Goal: Task Accomplishment & Management: Use online tool/utility

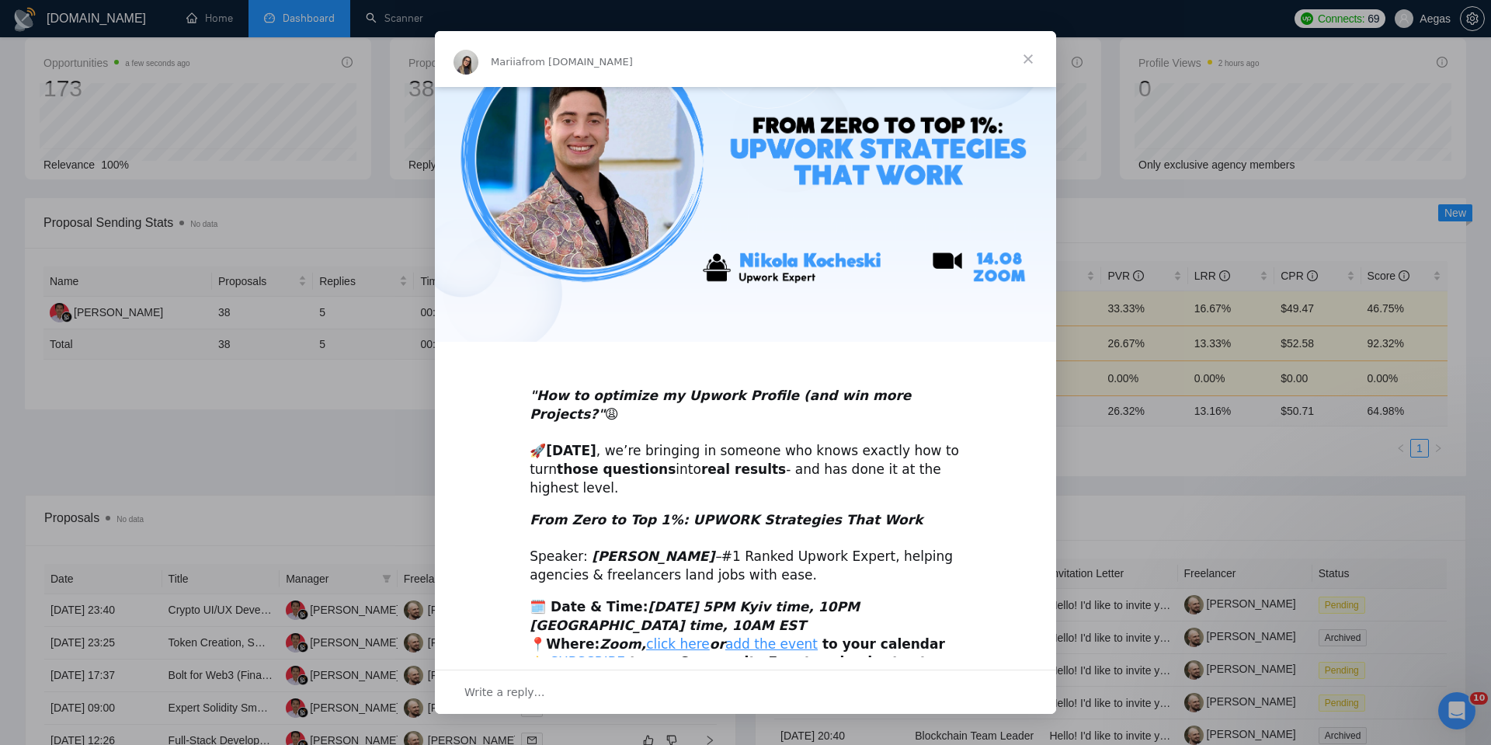
scroll to position [124, 0]
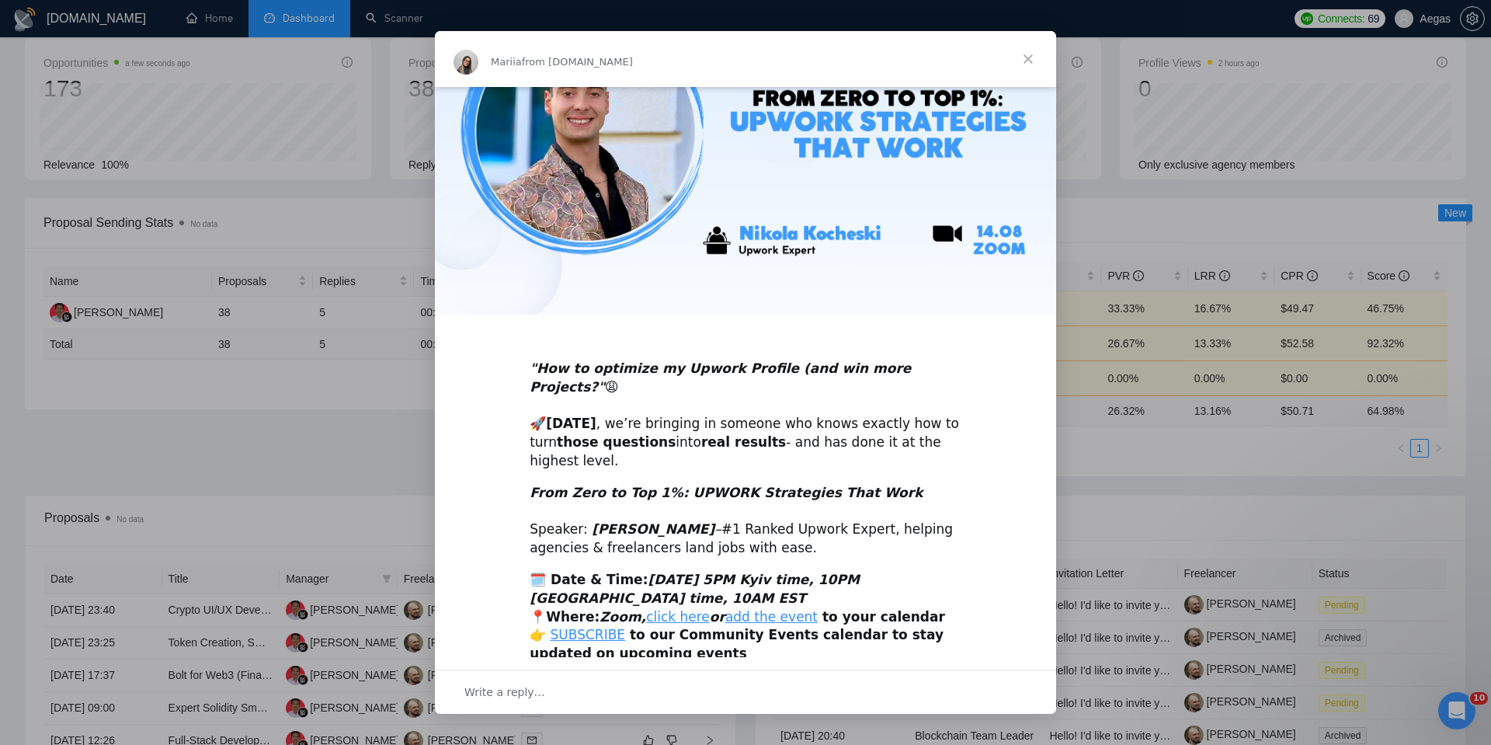
click at [1031, 57] on span "Close" at bounding box center [1028, 59] width 56 height 56
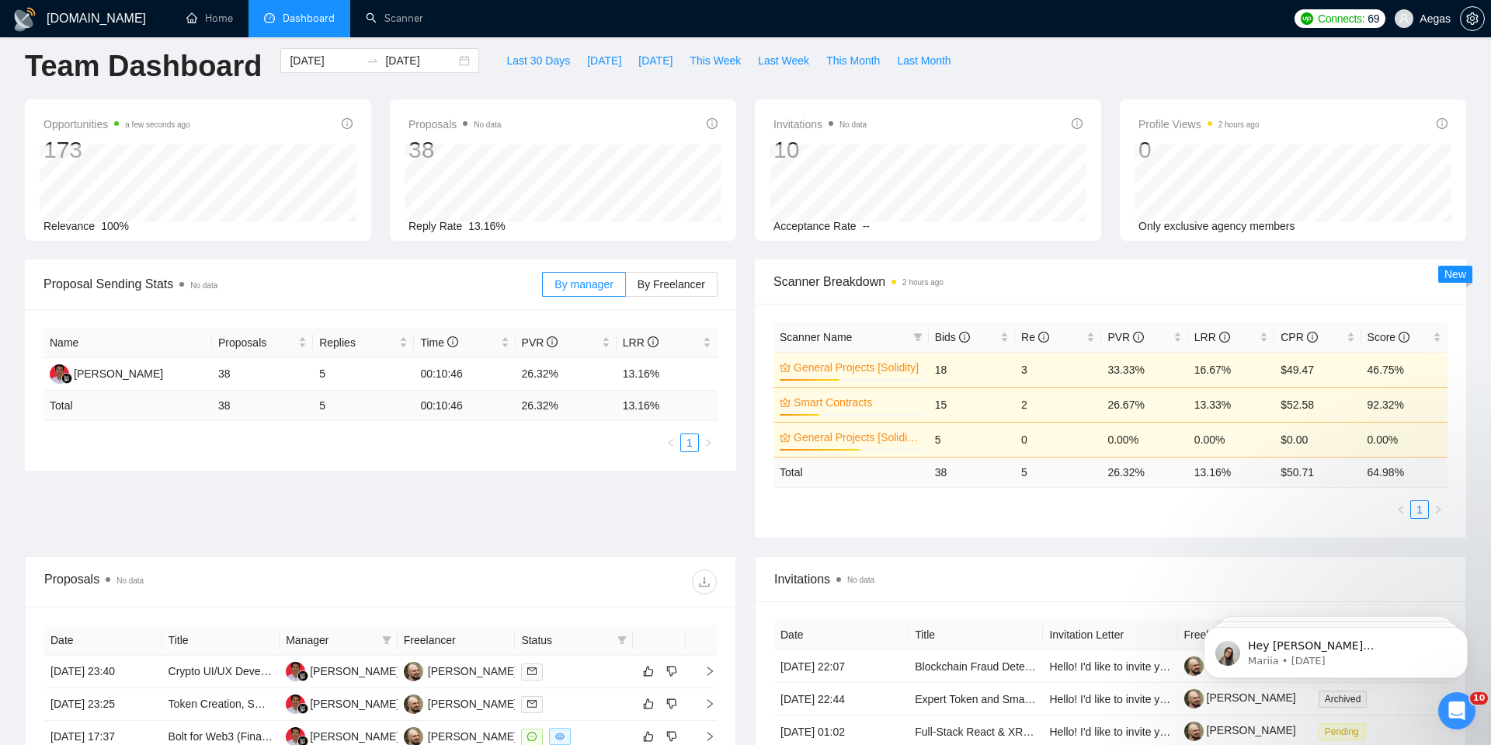
scroll to position [0, 0]
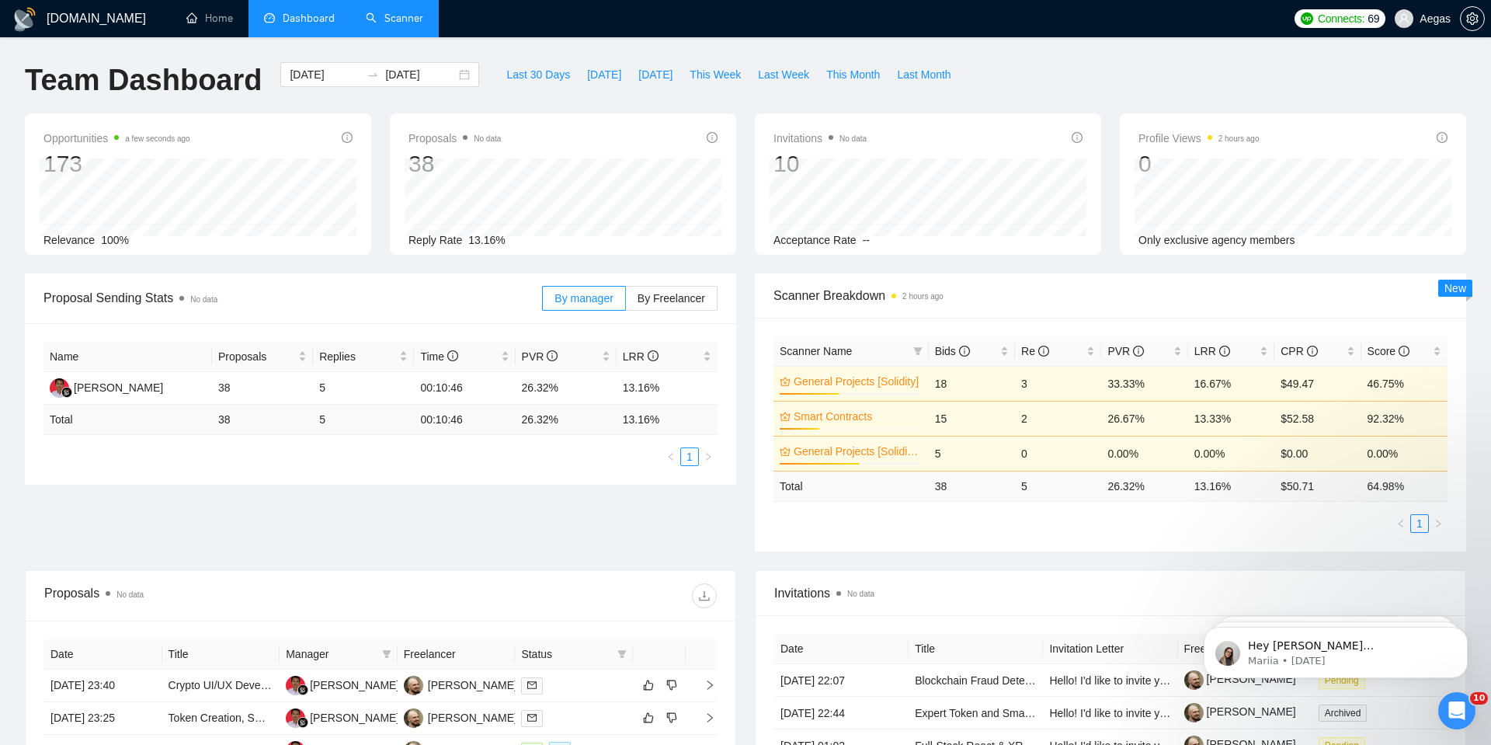
click at [381, 20] on link "Scanner" at bounding box center [394, 18] width 57 height 13
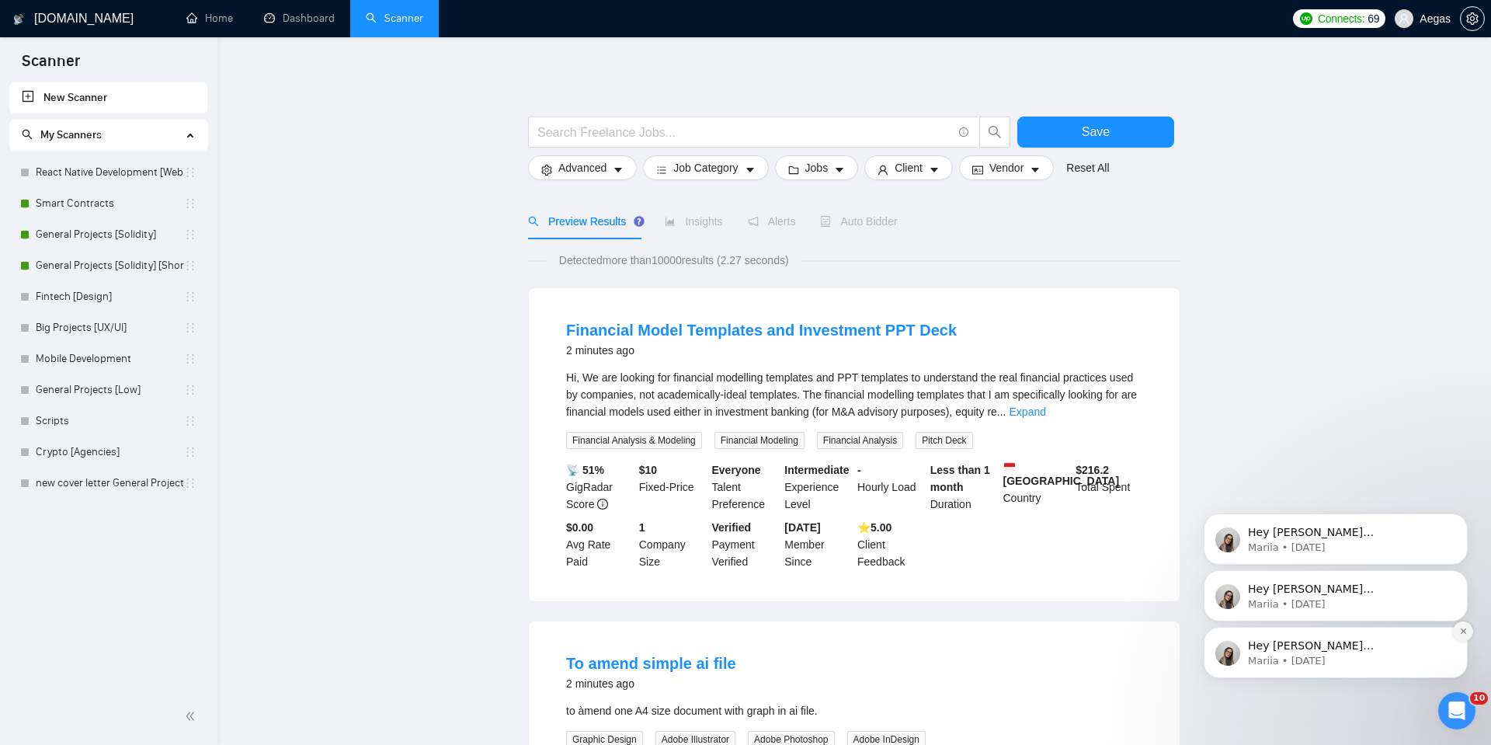
click at [1463, 635] on button "Dismiss notification" at bounding box center [1463, 631] width 20 height 20
click at [1463, 635] on button "Dismiss notification" at bounding box center [1464, 632] width 16 height 16
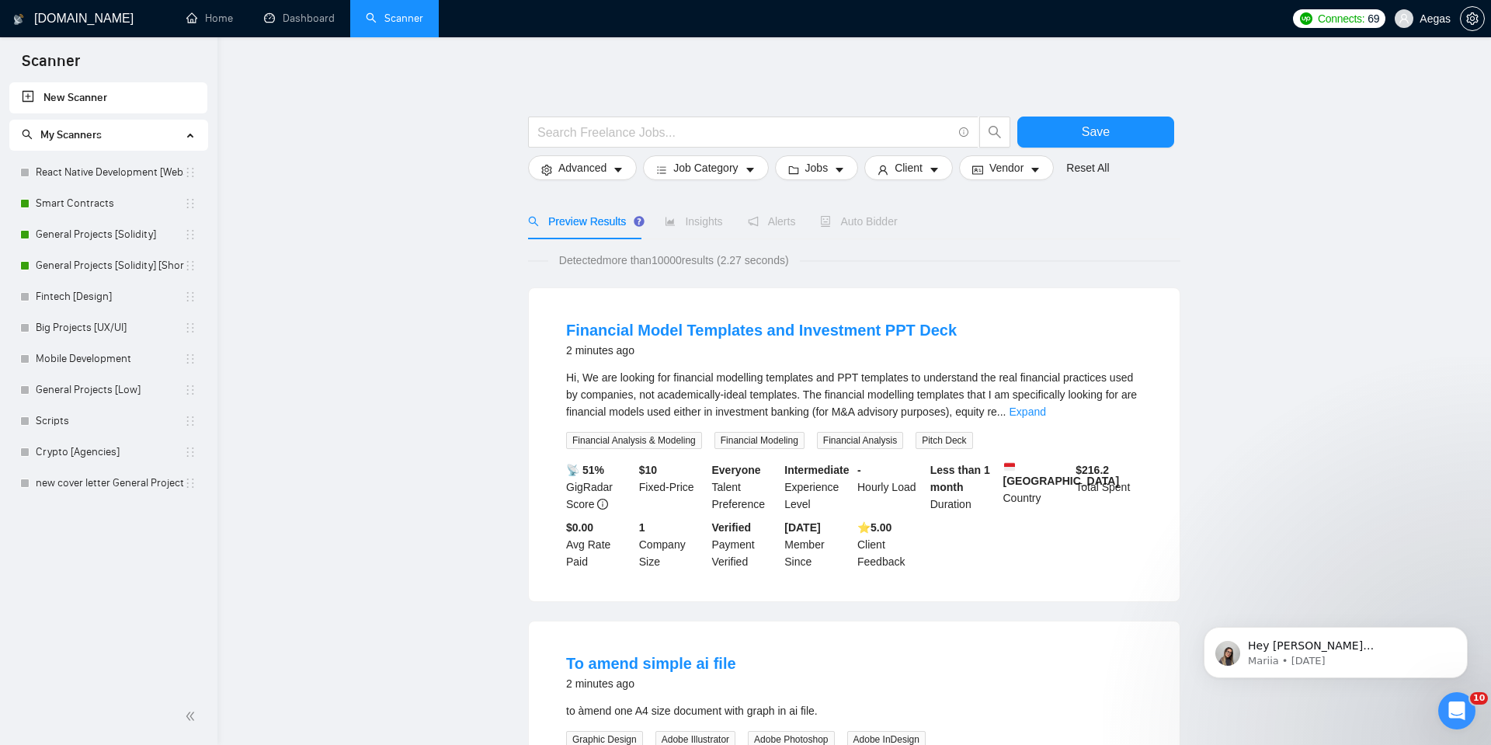
click at [1463, 635] on button "Dismiss notification" at bounding box center [1464, 632] width 16 height 16
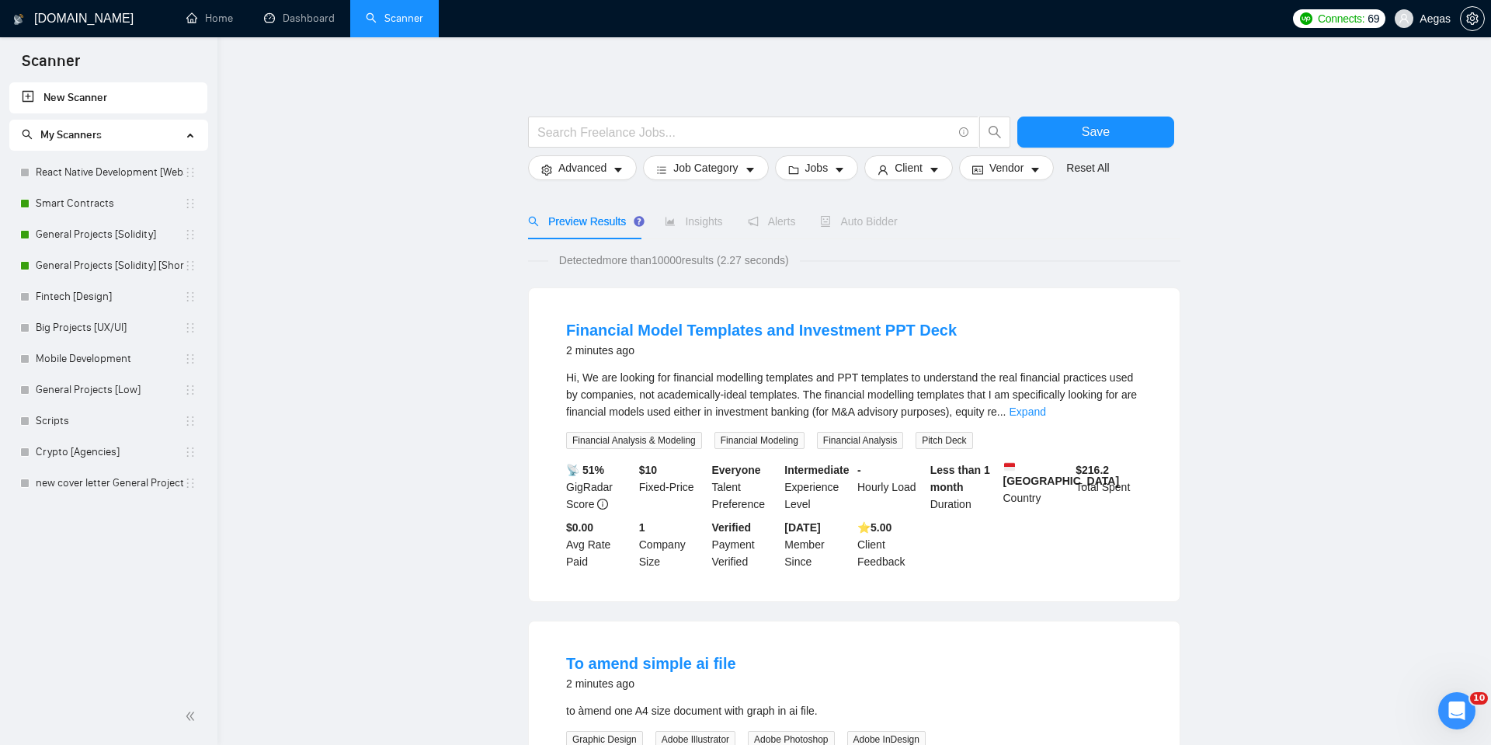
click at [130, 203] on link "Smart Contracts" at bounding box center [110, 203] width 148 height 31
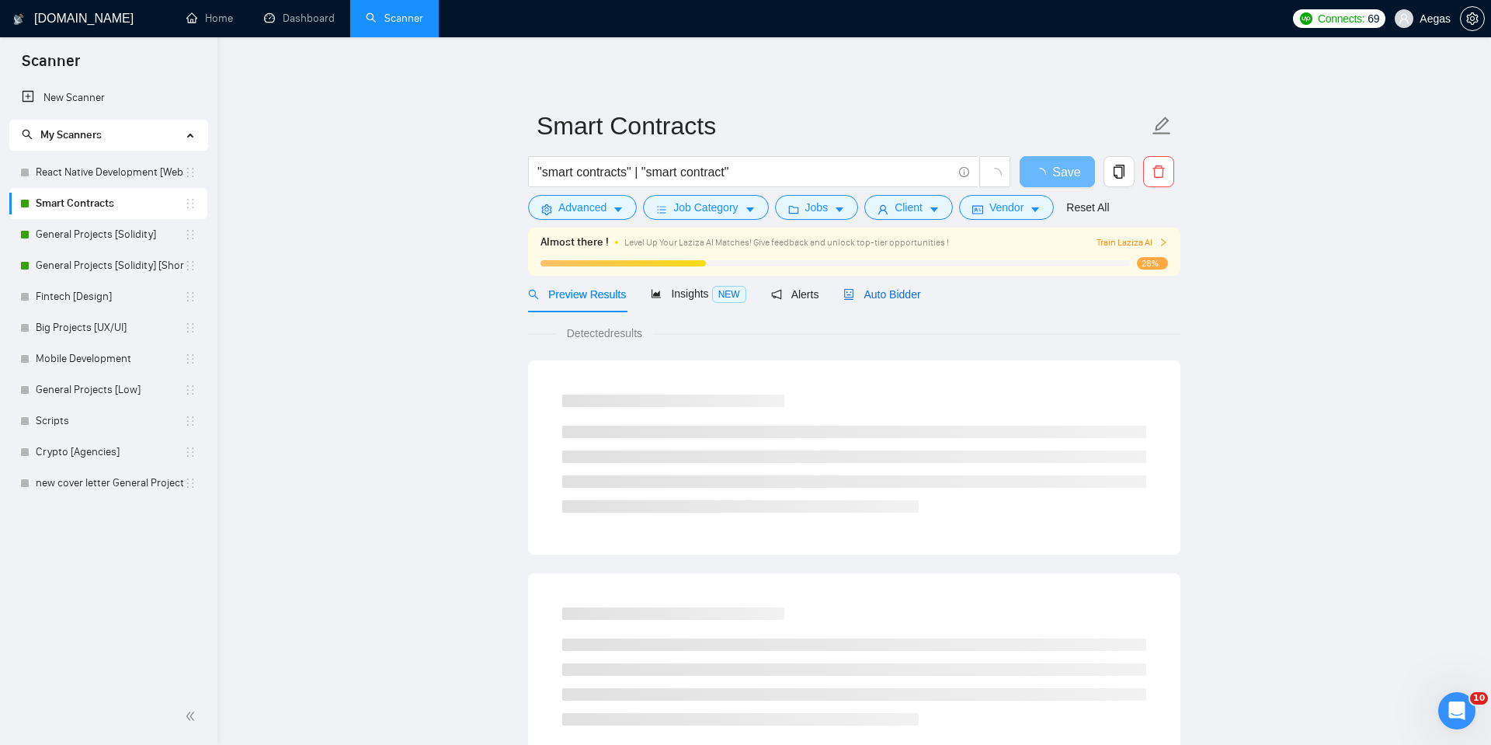
click at [898, 288] on span "Auto Bidder" at bounding box center [882, 294] width 77 height 12
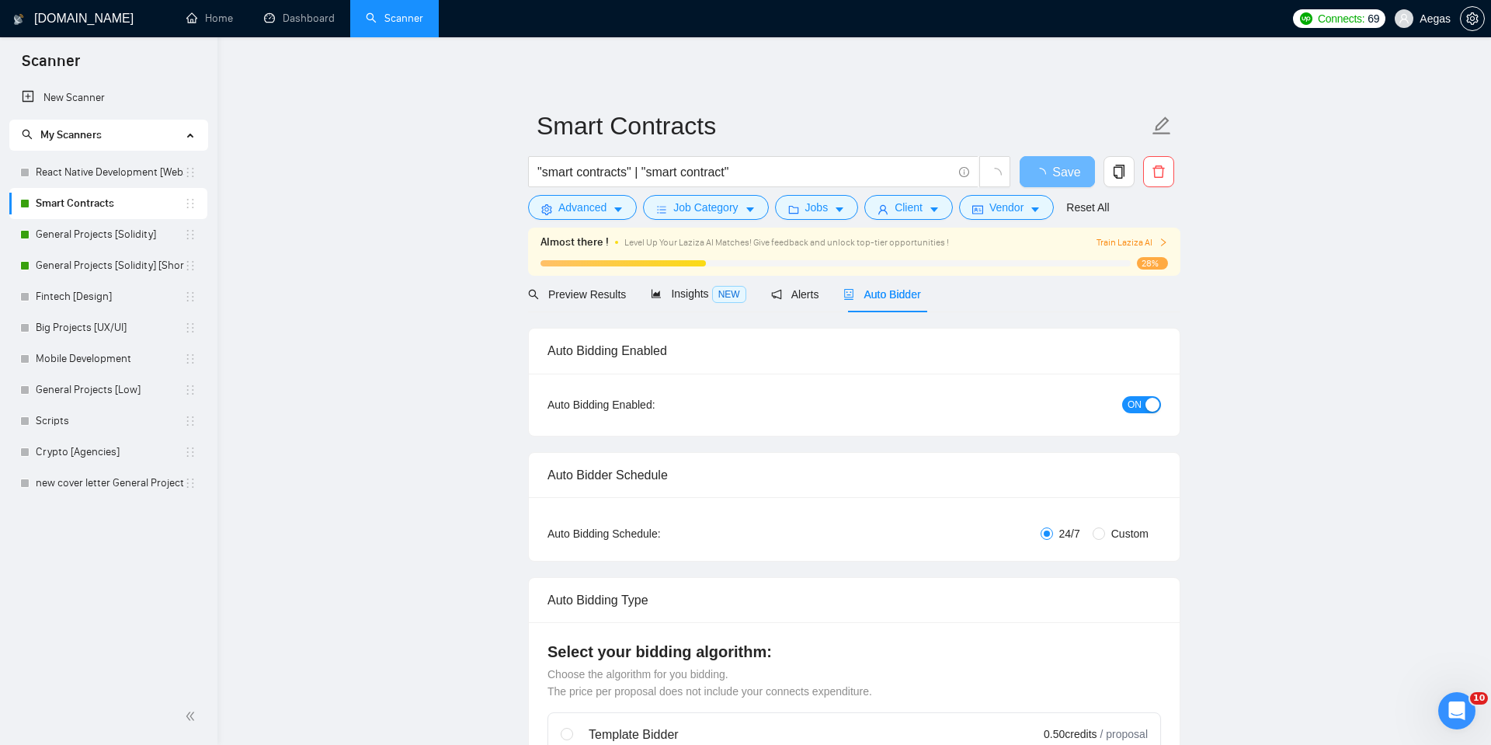
checkbox input "true"
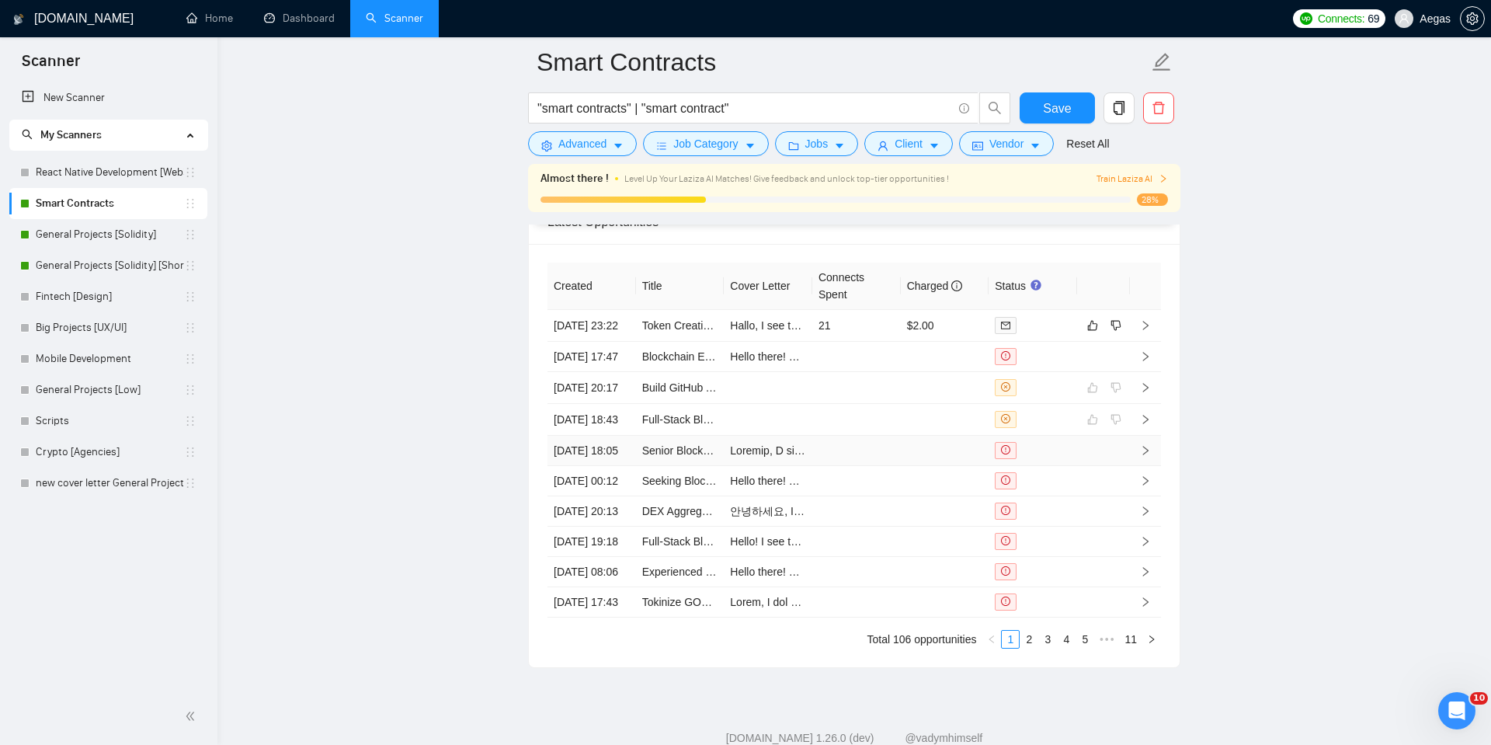
scroll to position [3904, 0]
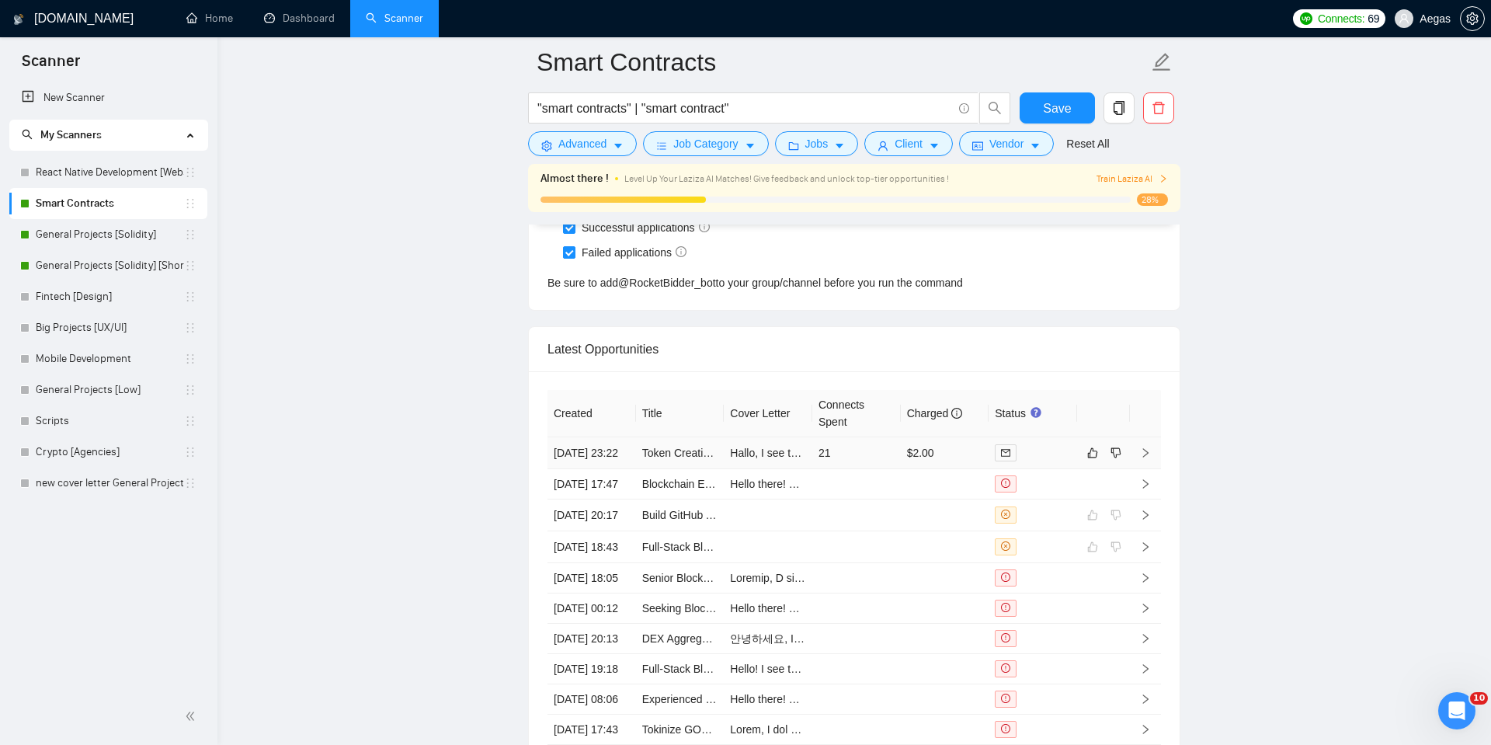
click at [1032, 454] on div at bounding box center [1033, 453] width 76 height 18
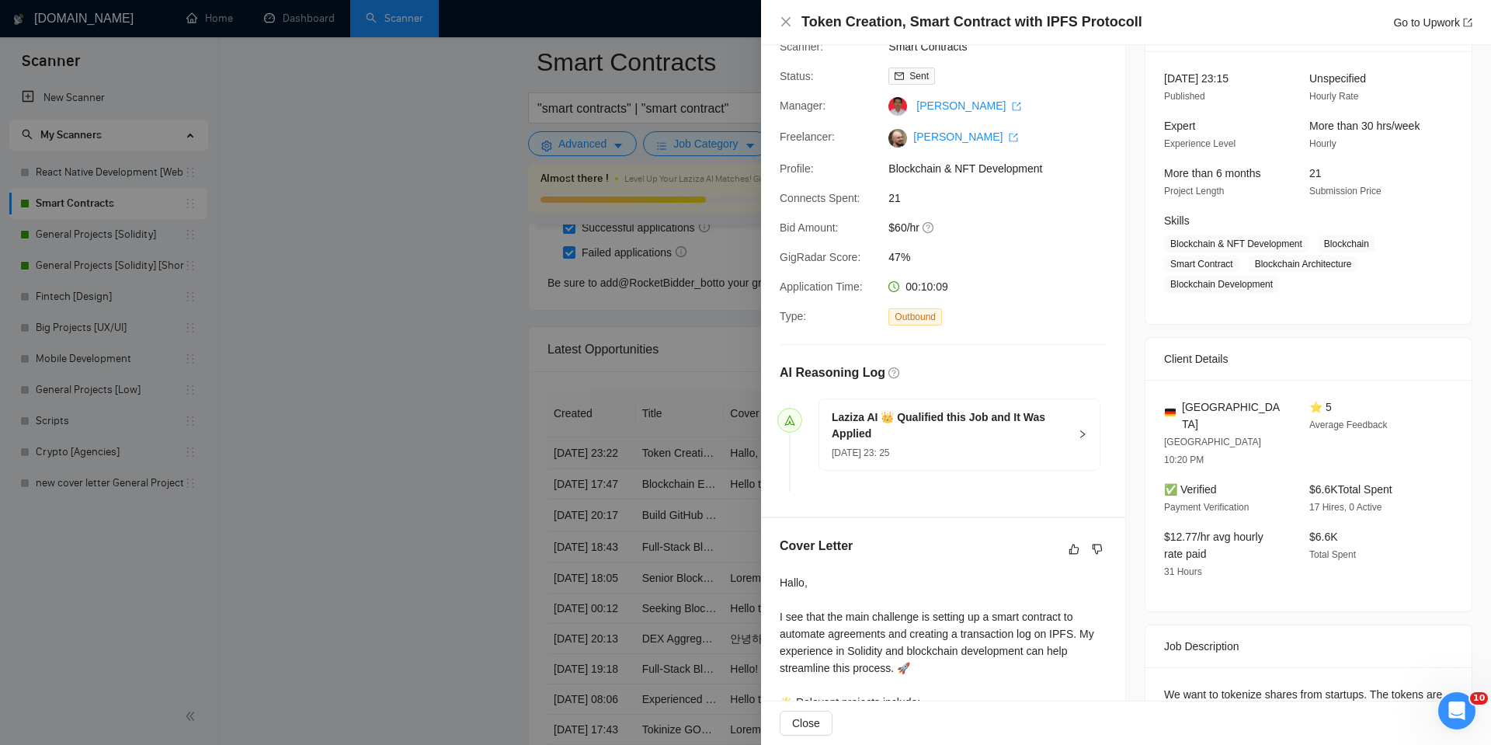
scroll to position [251, 0]
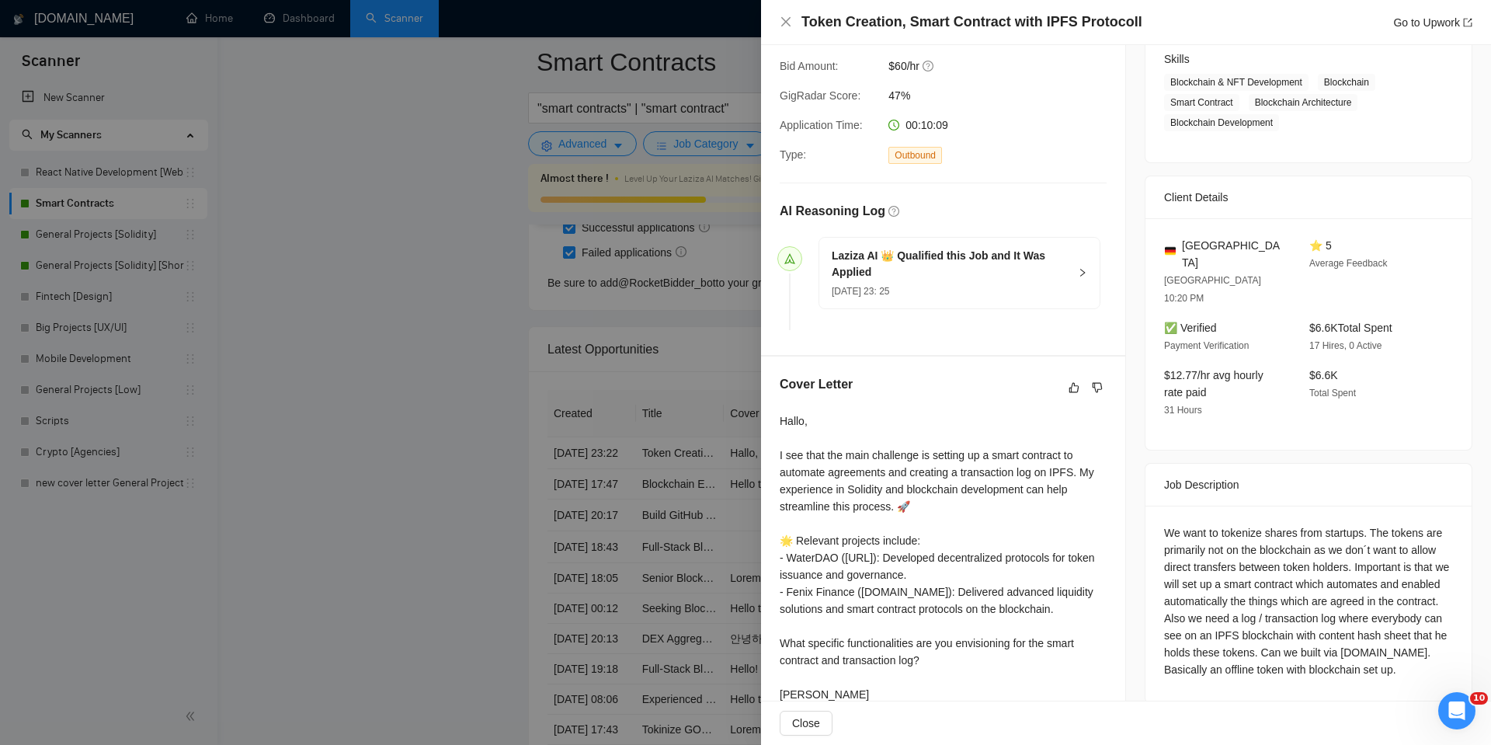
click at [586, 511] on div at bounding box center [745, 372] width 1491 height 745
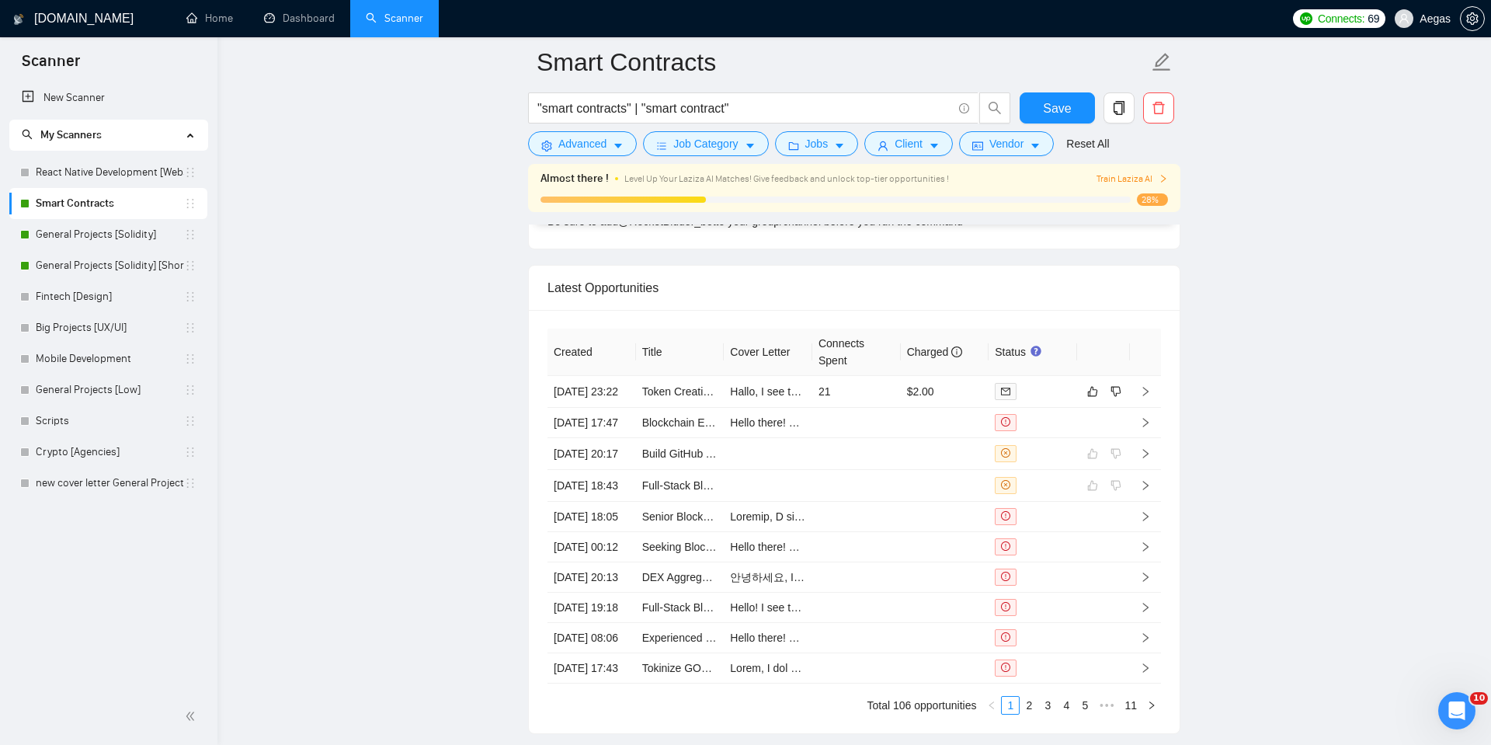
scroll to position [4022, 0]
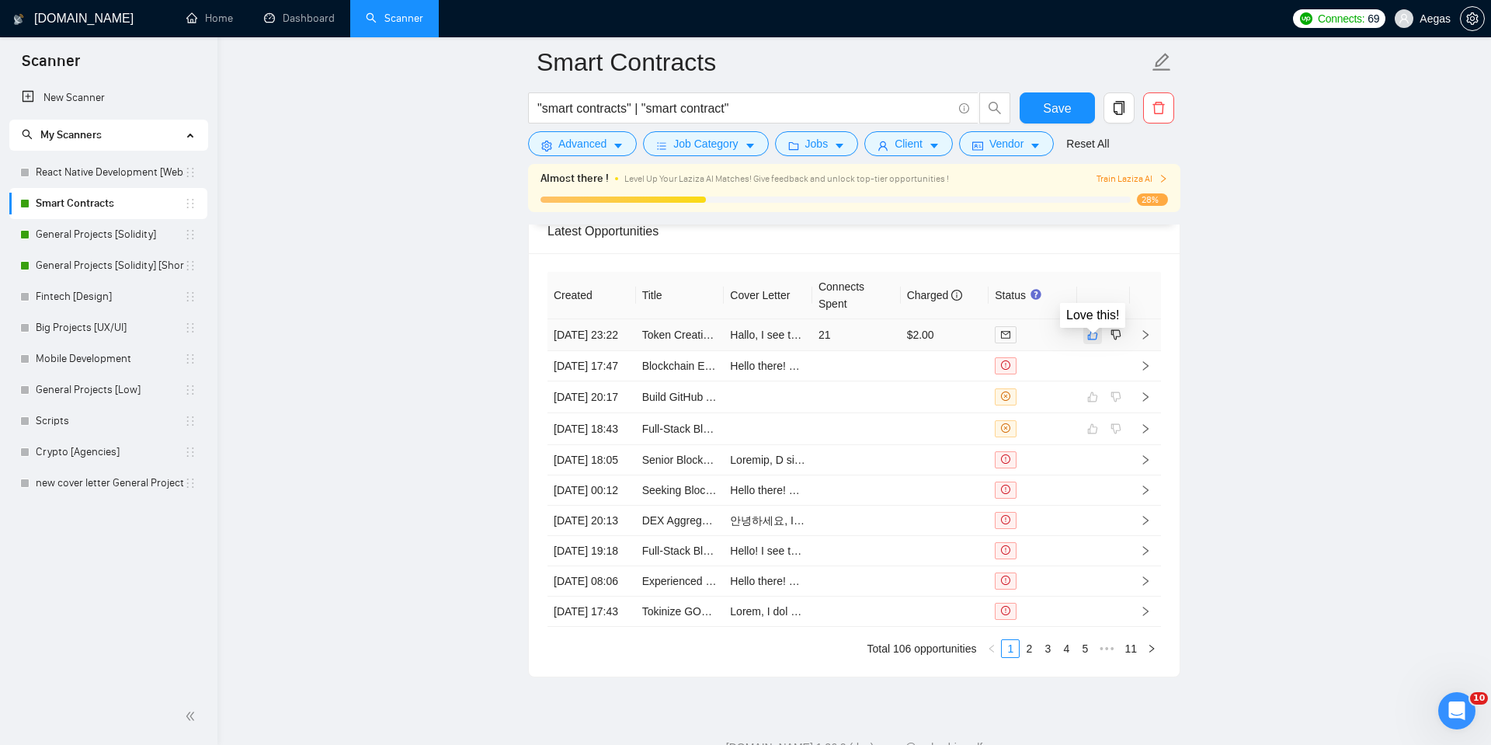
click at [1092, 341] on icon "like" at bounding box center [1092, 335] width 11 height 12
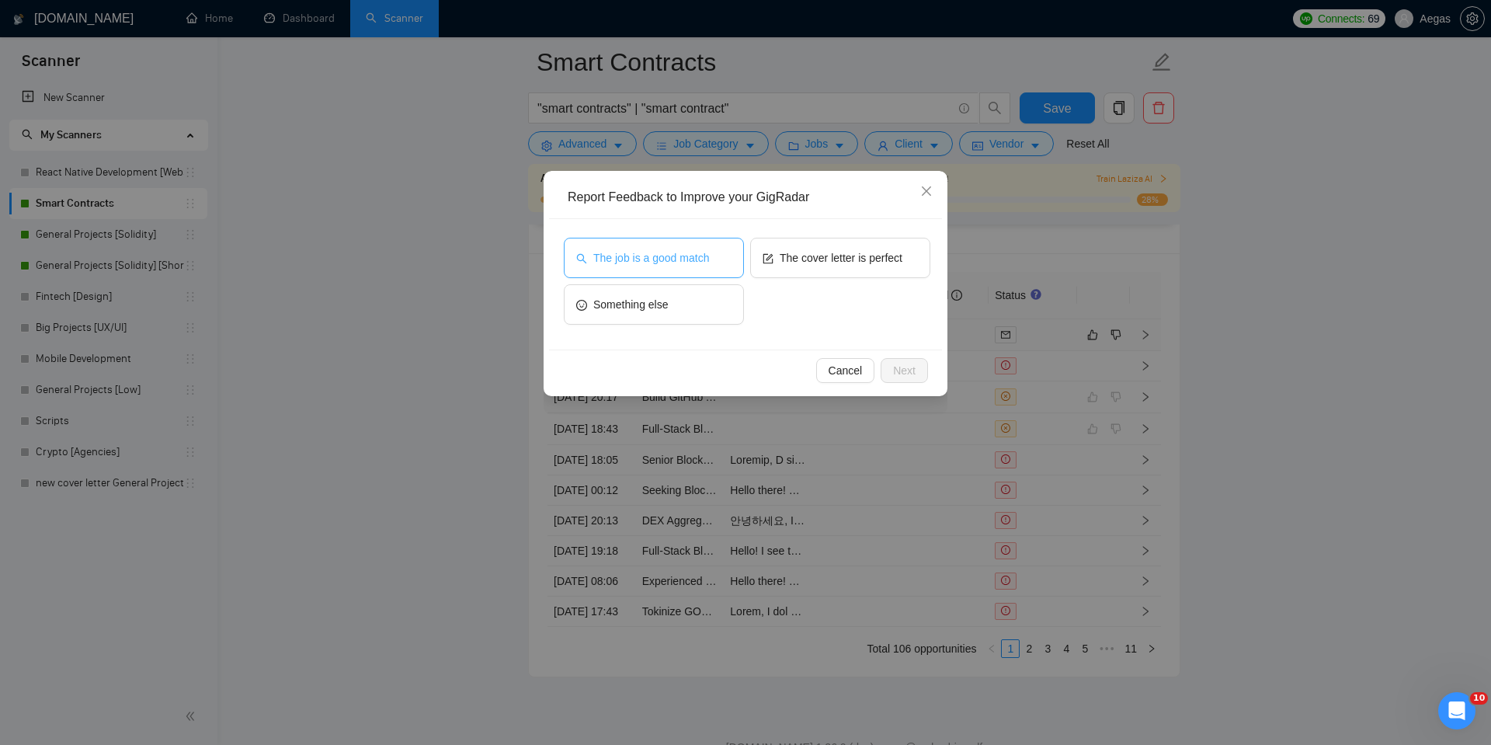
click at [661, 249] on span "The job is a good match" at bounding box center [651, 257] width 116 height 17
click at [905, 371] on span "Next" at bounding box center [904, 370] width 23 height 17
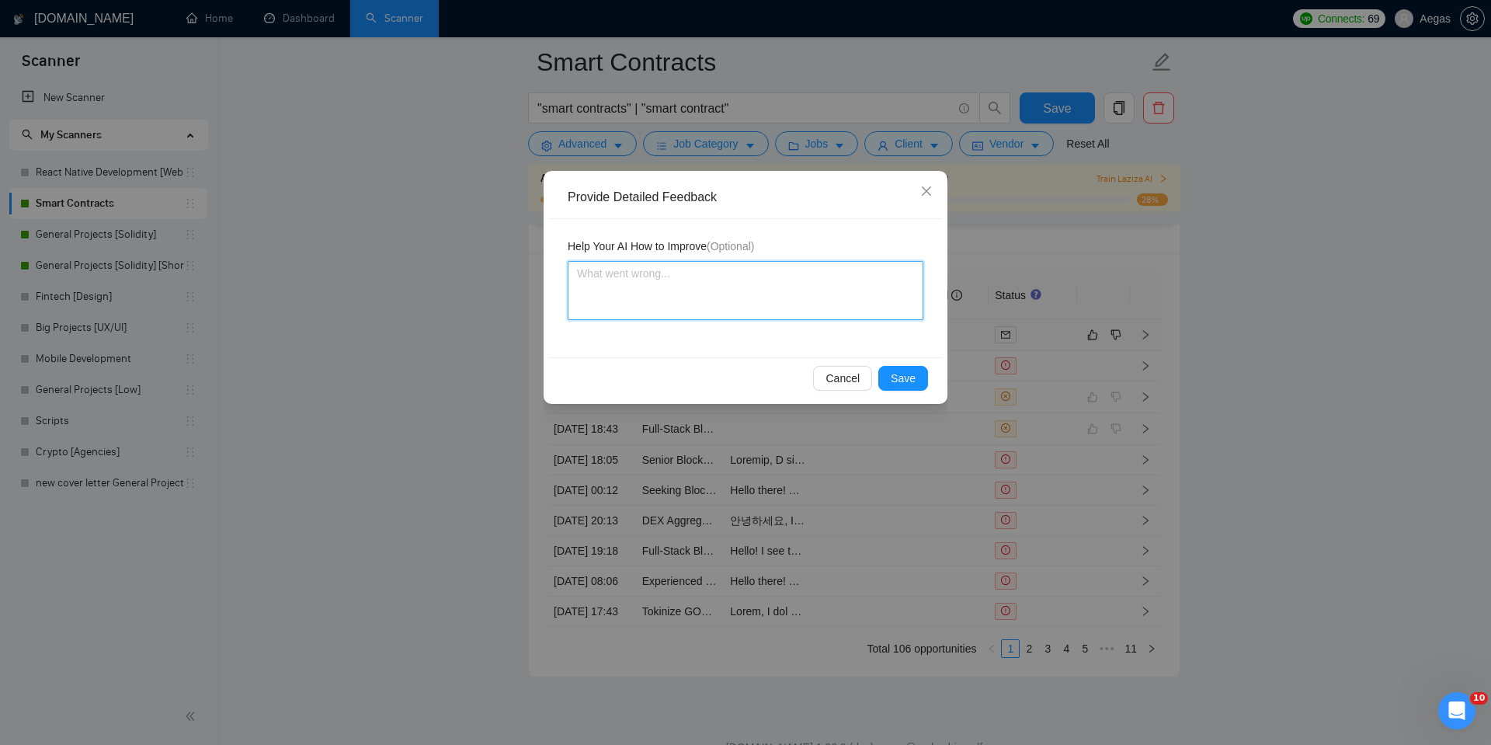
click at [844, 290] on textarea at bounding box center [746, 290] width 356 height 59
type textarea "T"
type textarea "Th"
type textarea "The"
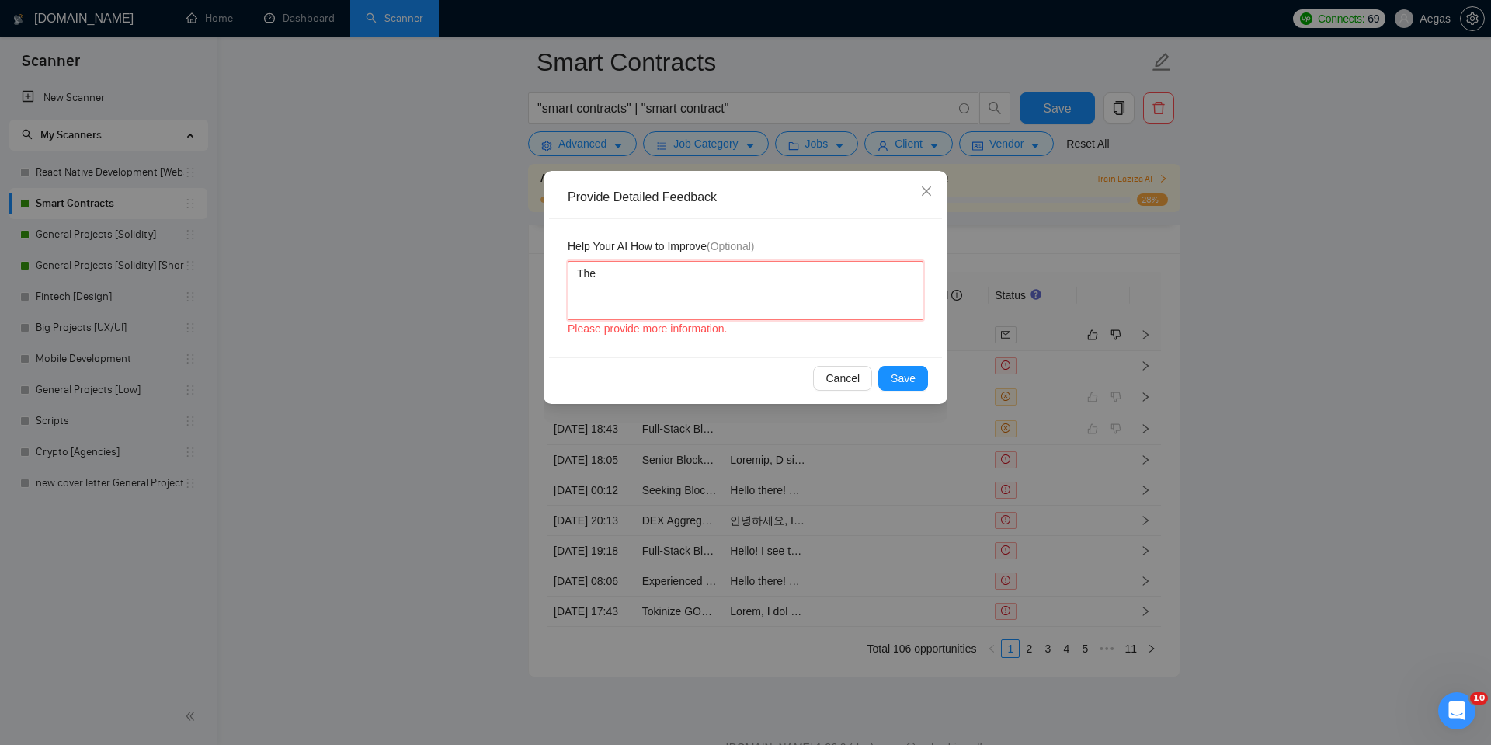
type textarea "The s"
type textarea "The sk"
type textarea "The ski"
type textarea "The skil"
type textarea "The skill"
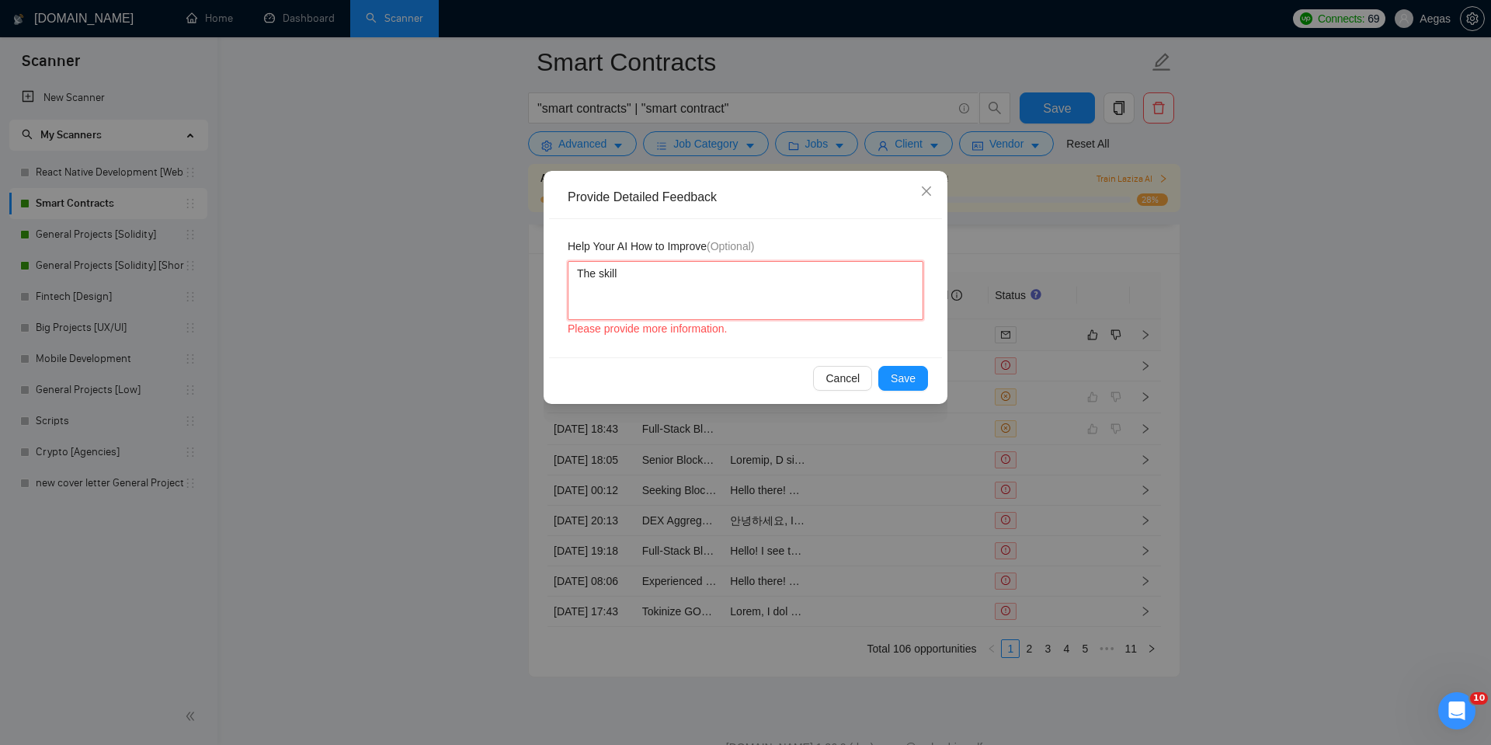
type textarea "The skills"
type textarea "The skillset"
type textarea "The skillset r"
type textarea "The skillset re"
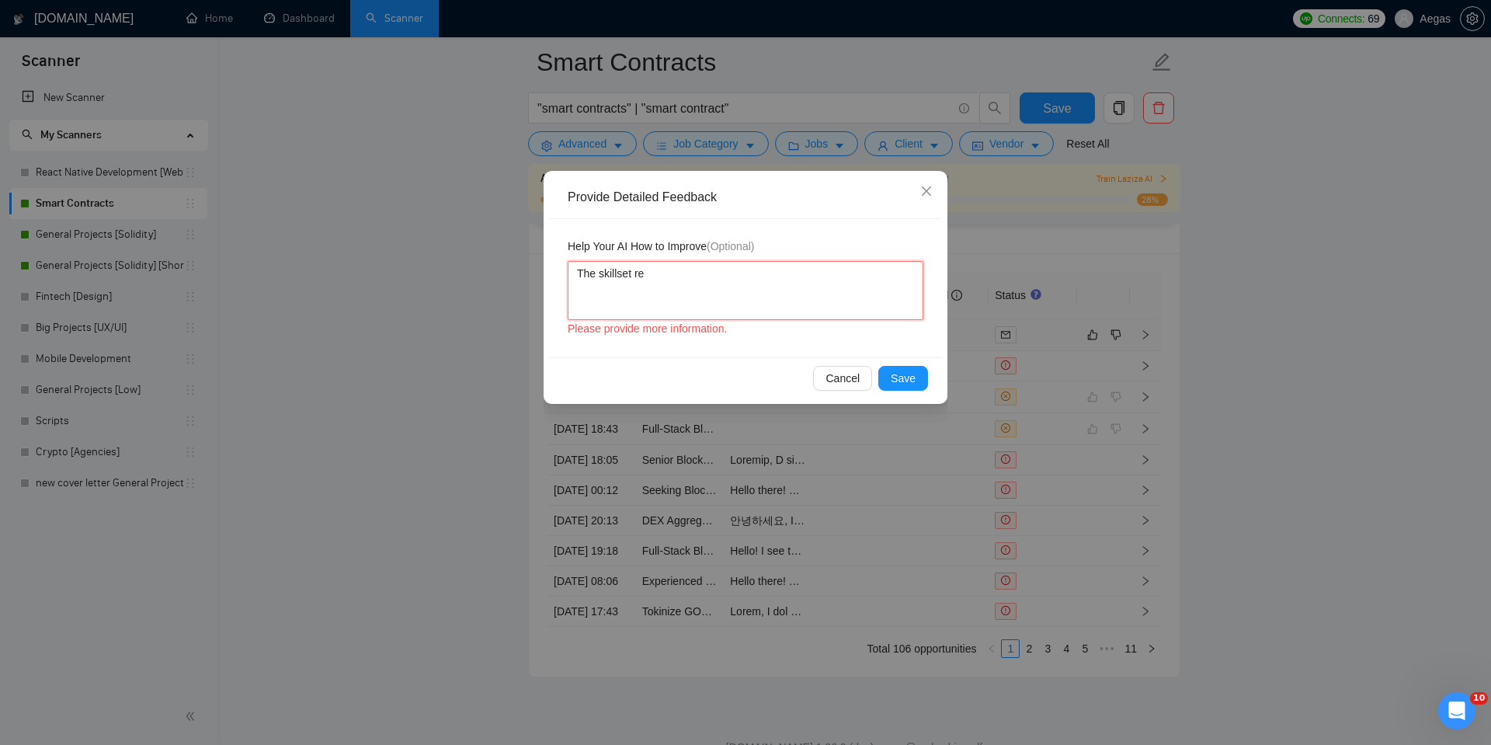
type textarea "The skillset req"
type textarea "The skillset requ"
type textarea "The skillset requi"
type textarea "The skillset requir"
type textarea "The skillset require"
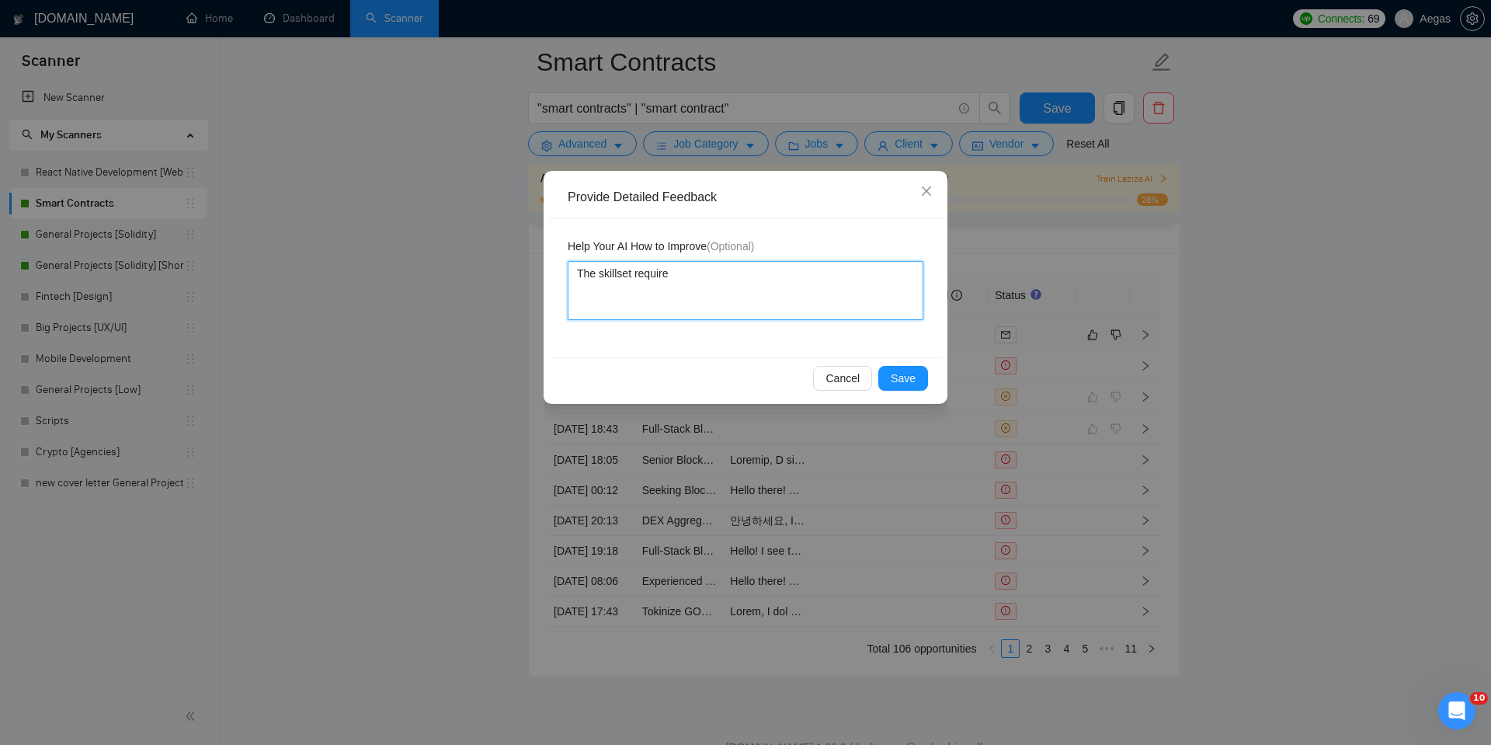
type textarea "The skillset required"
type textarea "The skillset required do"
type textarea "The skillset required doe"
type textarea "The skillset required does"
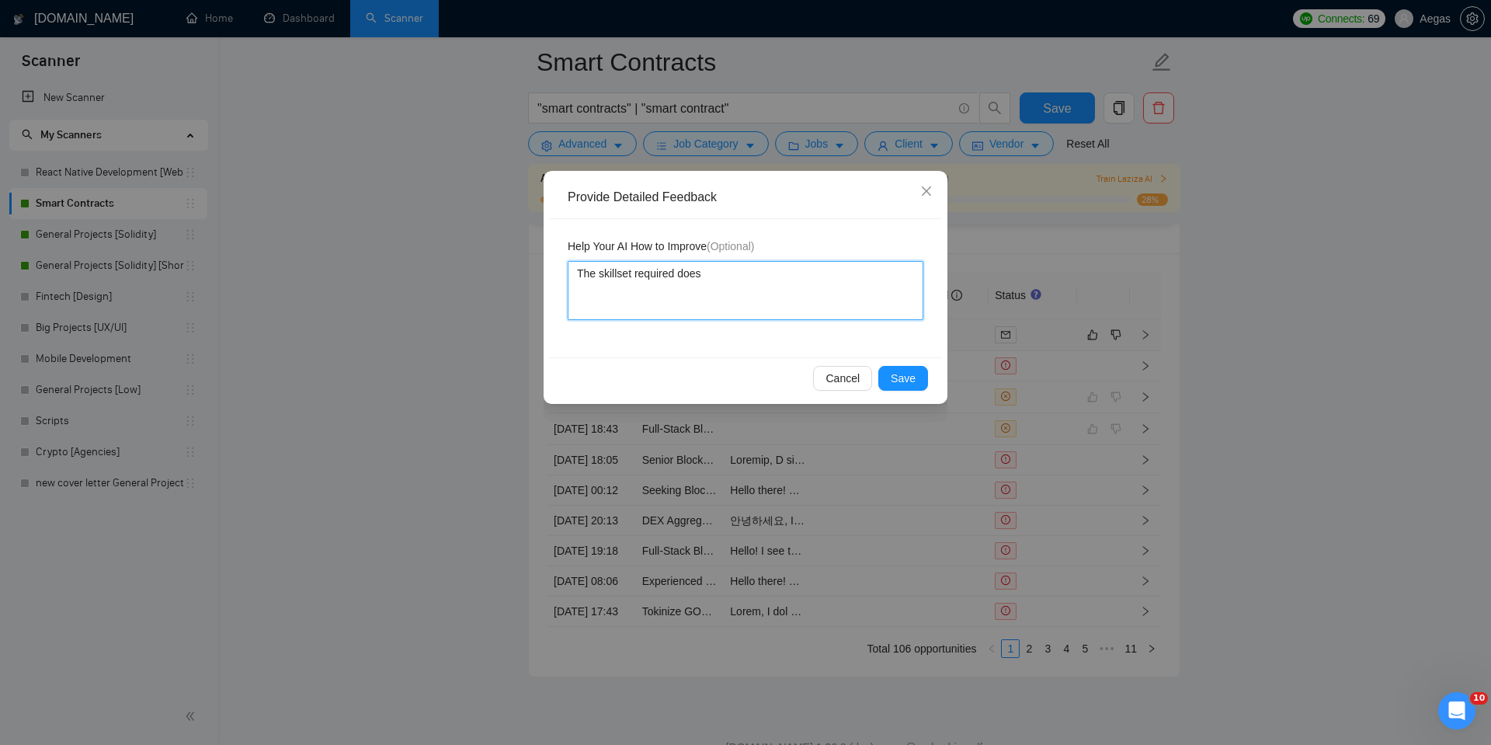
type textarea "The skillset required does ,"
type textarea "The skillset required does ,a"
type textarea "The skillset required does ,"
type textarea "The skillset required does"
type textarea "The skillset required does ma"
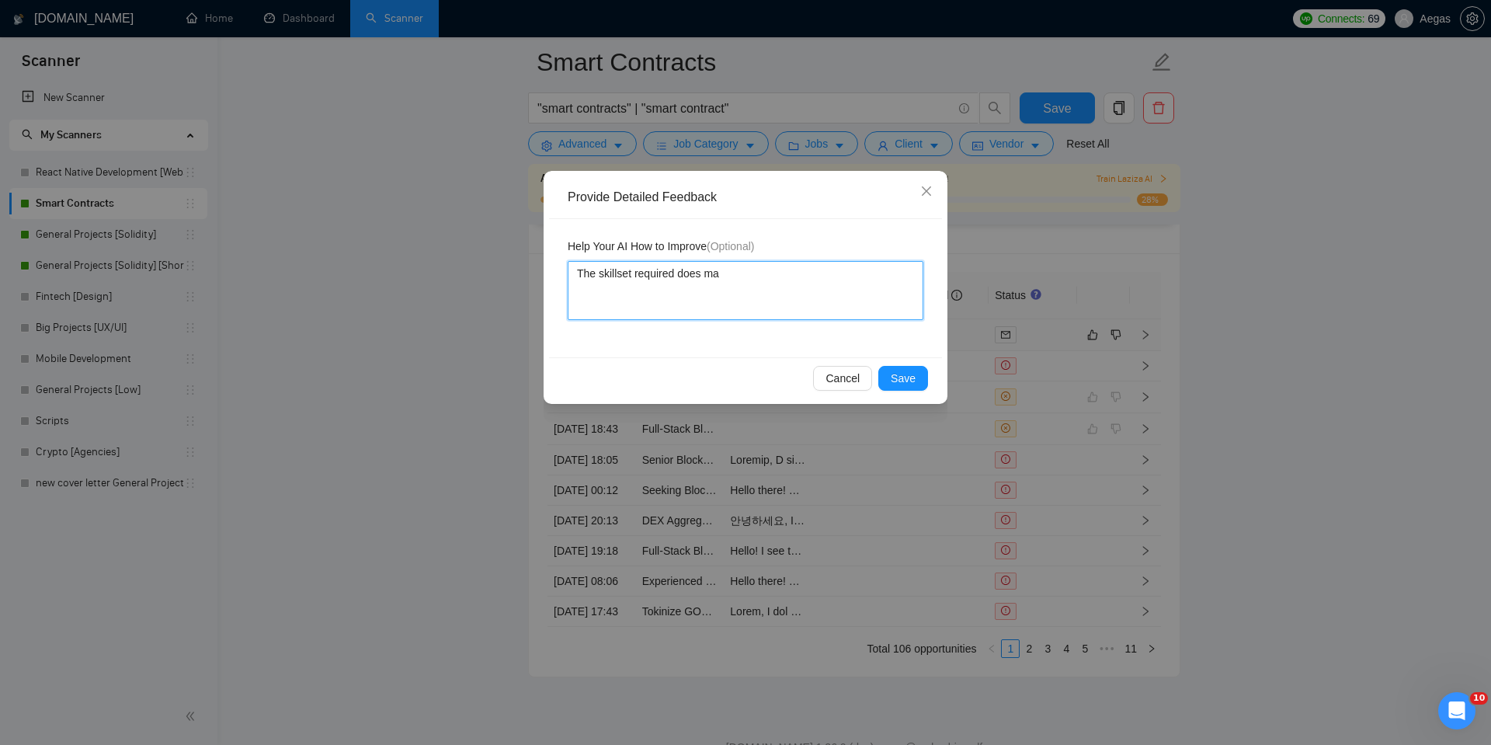
type textarea "The skillset required does mat"
type textarea "The skillset required does matc"
type textarea "The skillset required does match"
type textarea "The skillset required does match m"
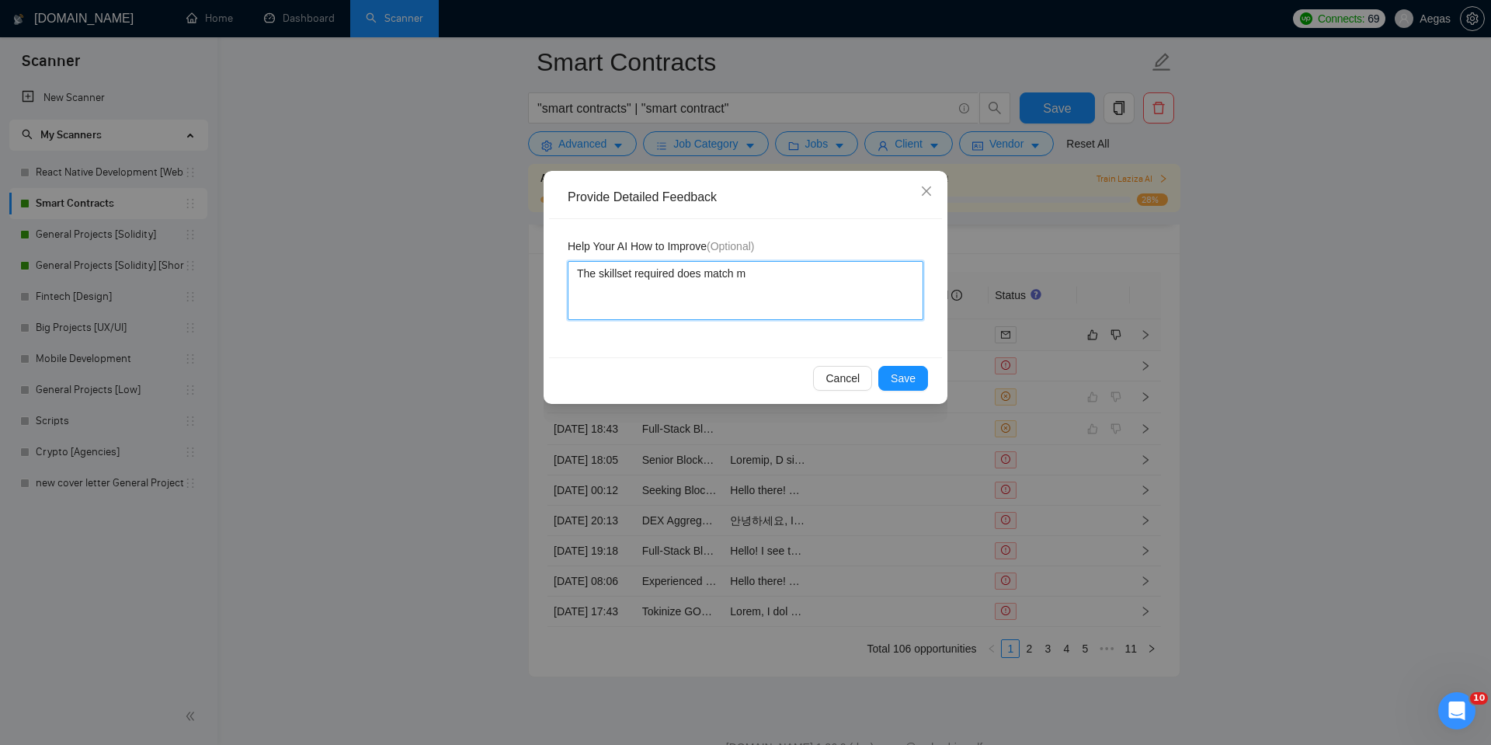
type textarea "The skillset required does match my"
type textarea "The skillset required does match my s"
type textarea "The skillset required does match my sk"
type textarea "The skillset required does match my ski"
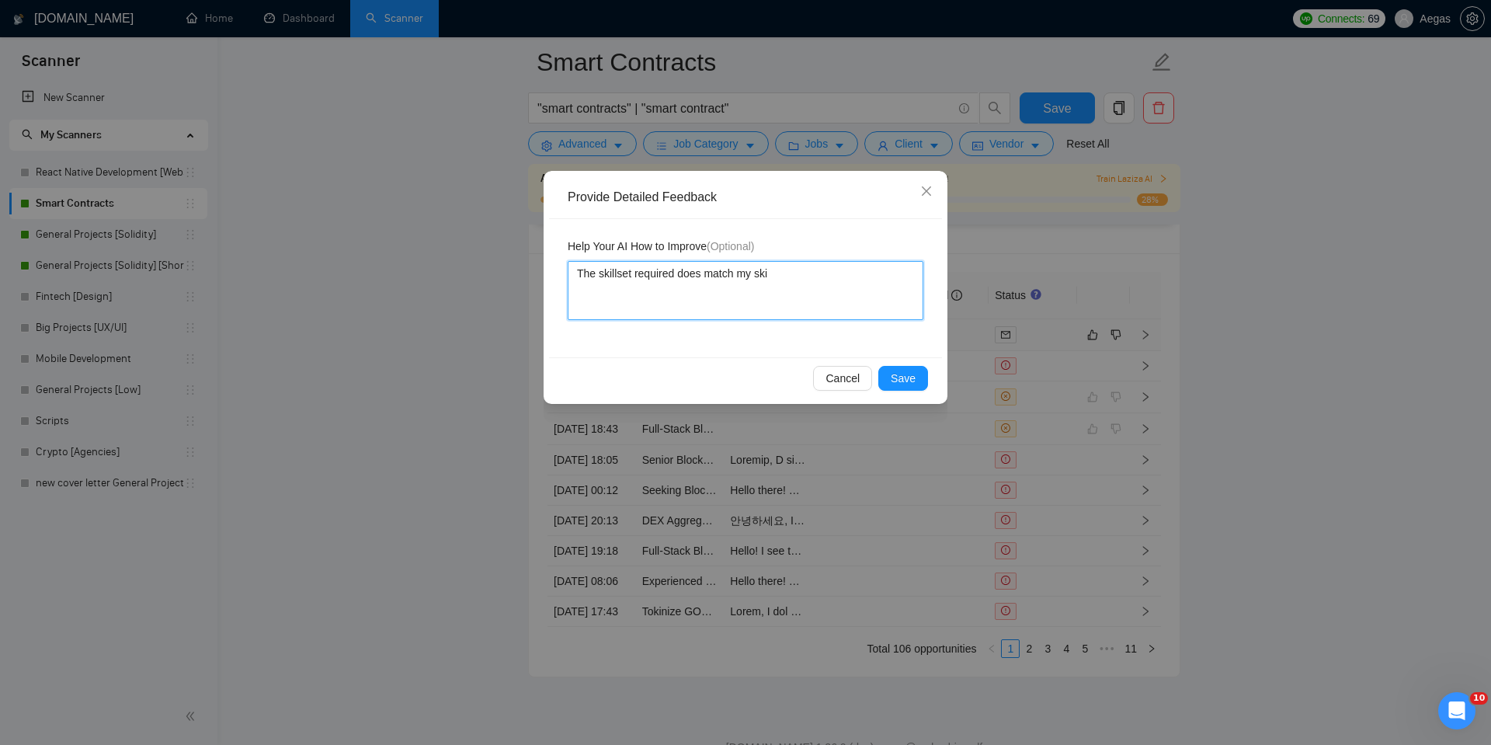
type textarea "The skillset required does match my skil"
type textarea "The skillset required does match my skill"
type textarea "The skillset required does match my skills"
click at [914, 391] on div "Cancel Save" at bounding box center [745, 377] width 393 height 41
click at [914, 384] on span "Save" at bounding box center [903, 378] width 25 height 17
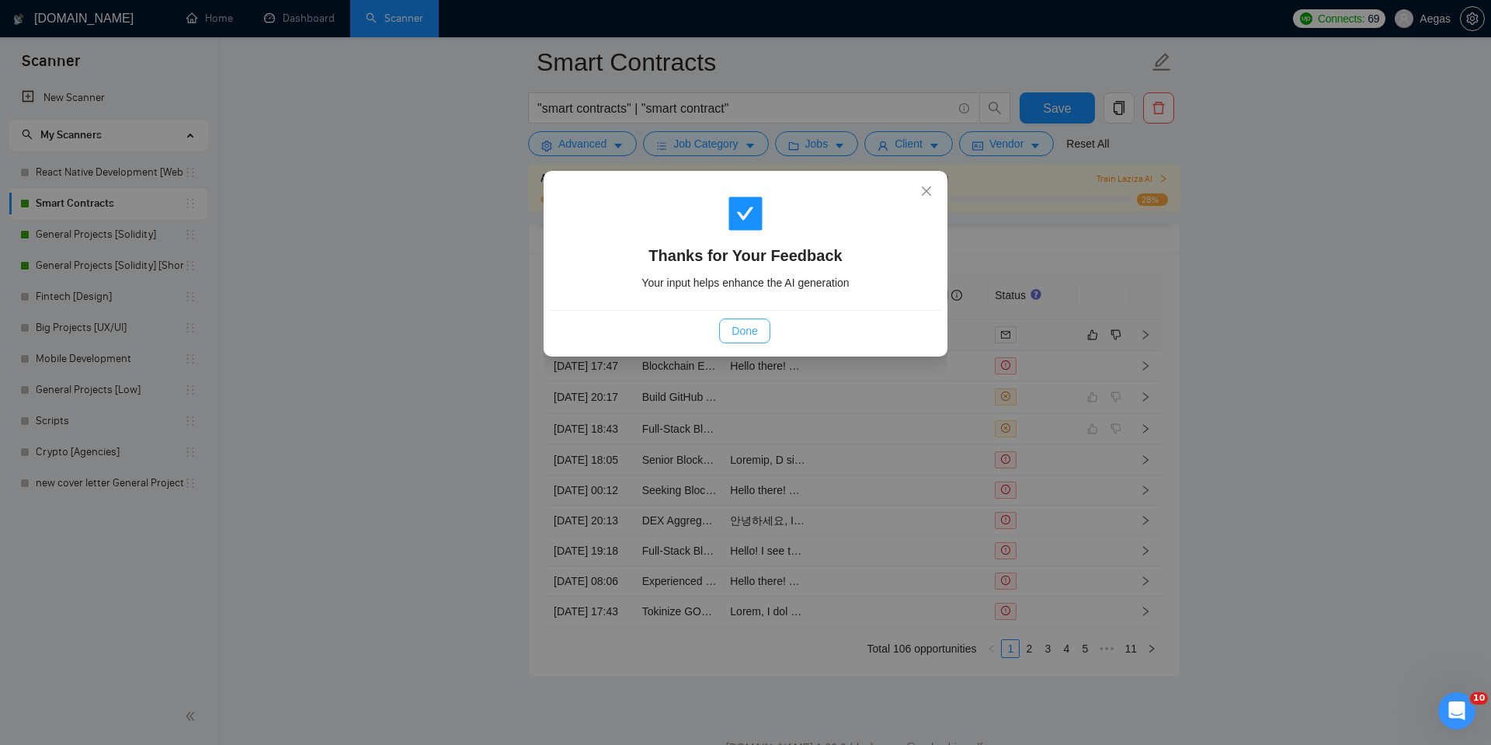
click at [728, 330] on button "Done" at bounding box center [744, 330] width 50 height 25
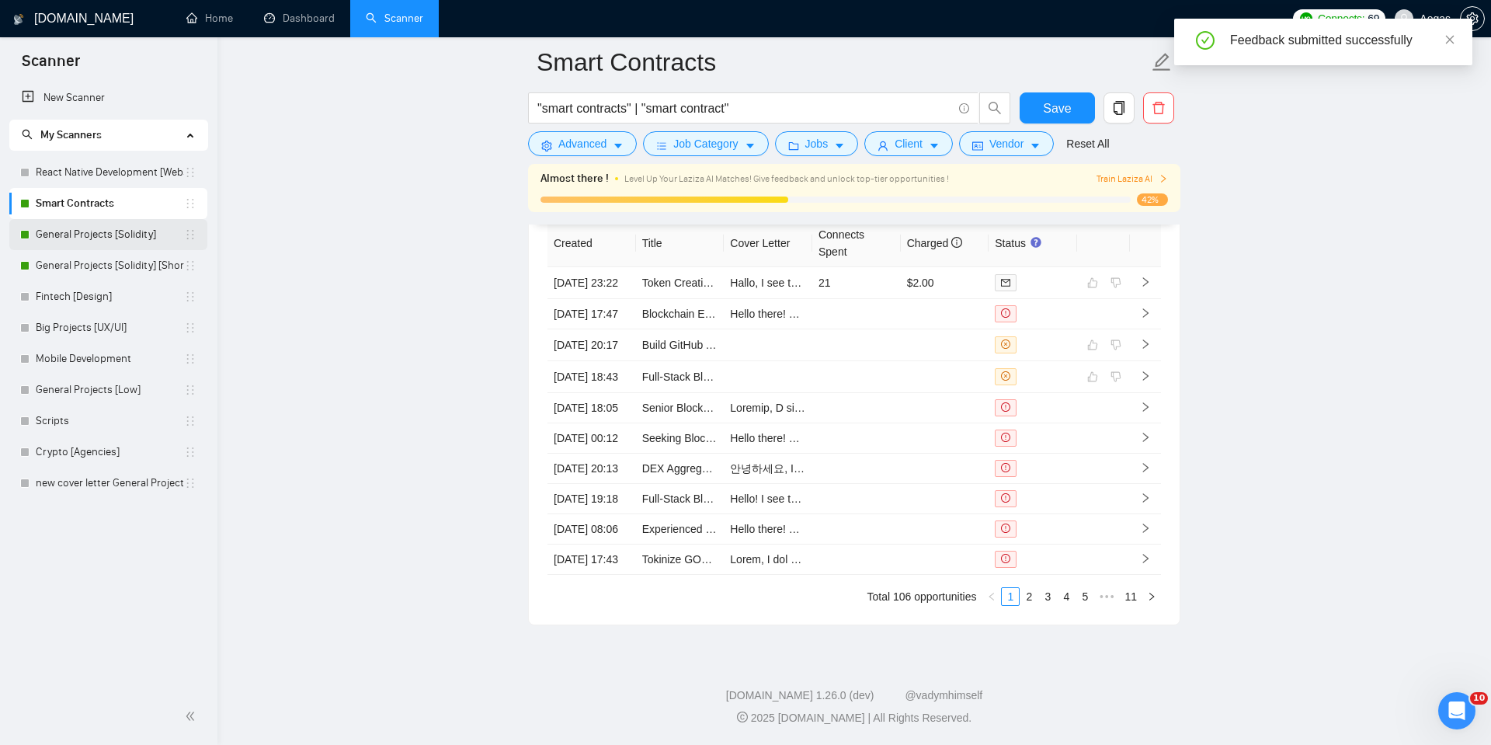
click at [108, 225] on link "General Projects [Solidity]" at bounding box center [110, 234] width 148 height 31
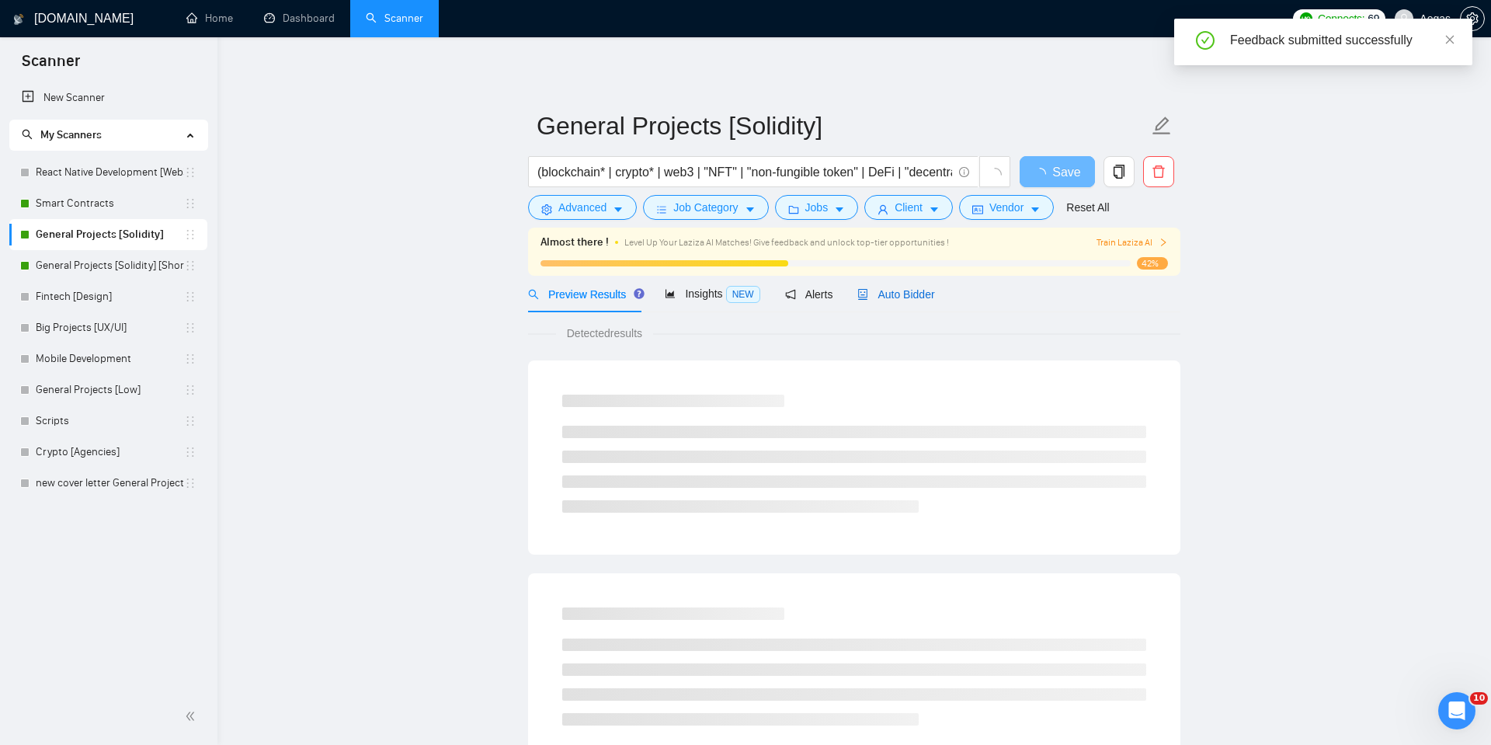
click at [934, 294] on span "Auto Bidder" at bounding box center [896, 294] width 77 height 12
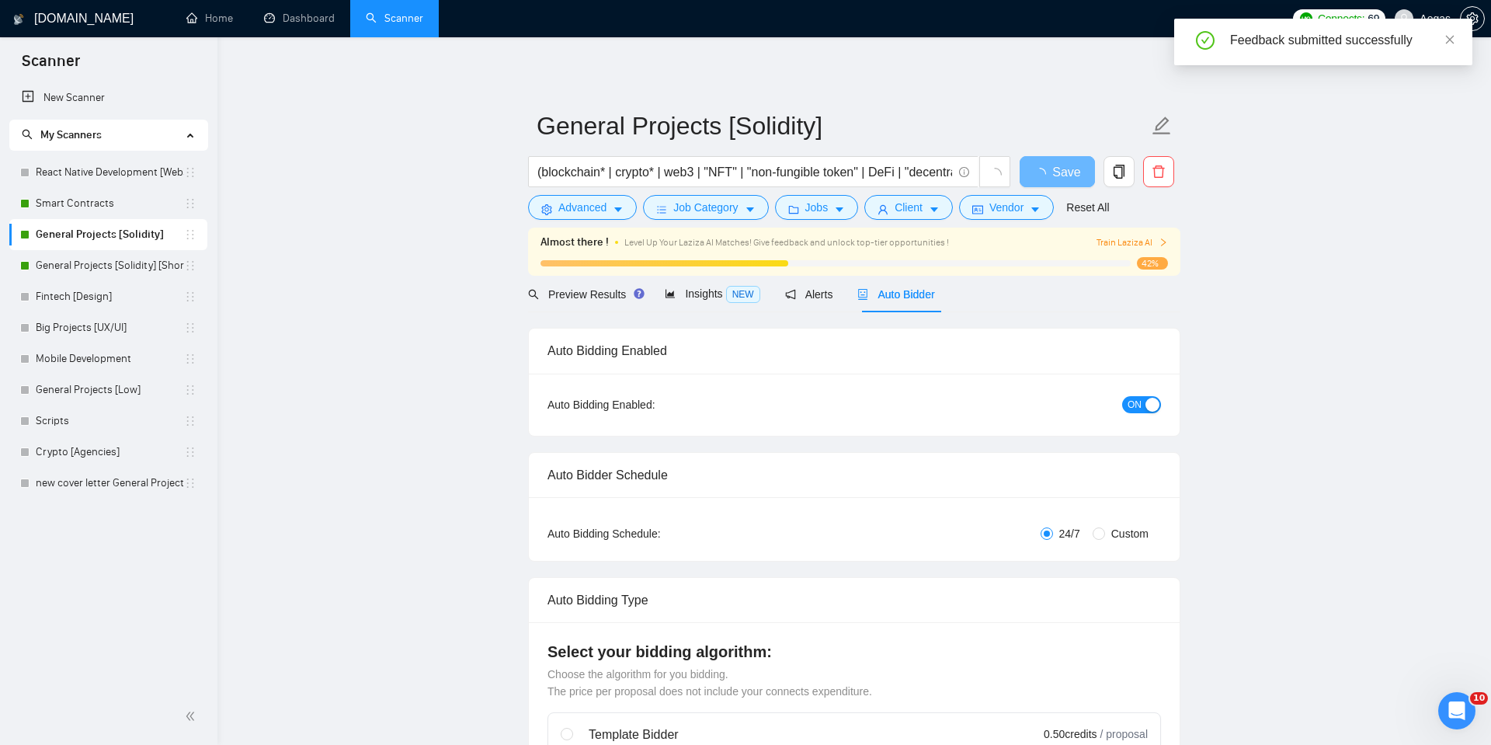
checkbox input "true"
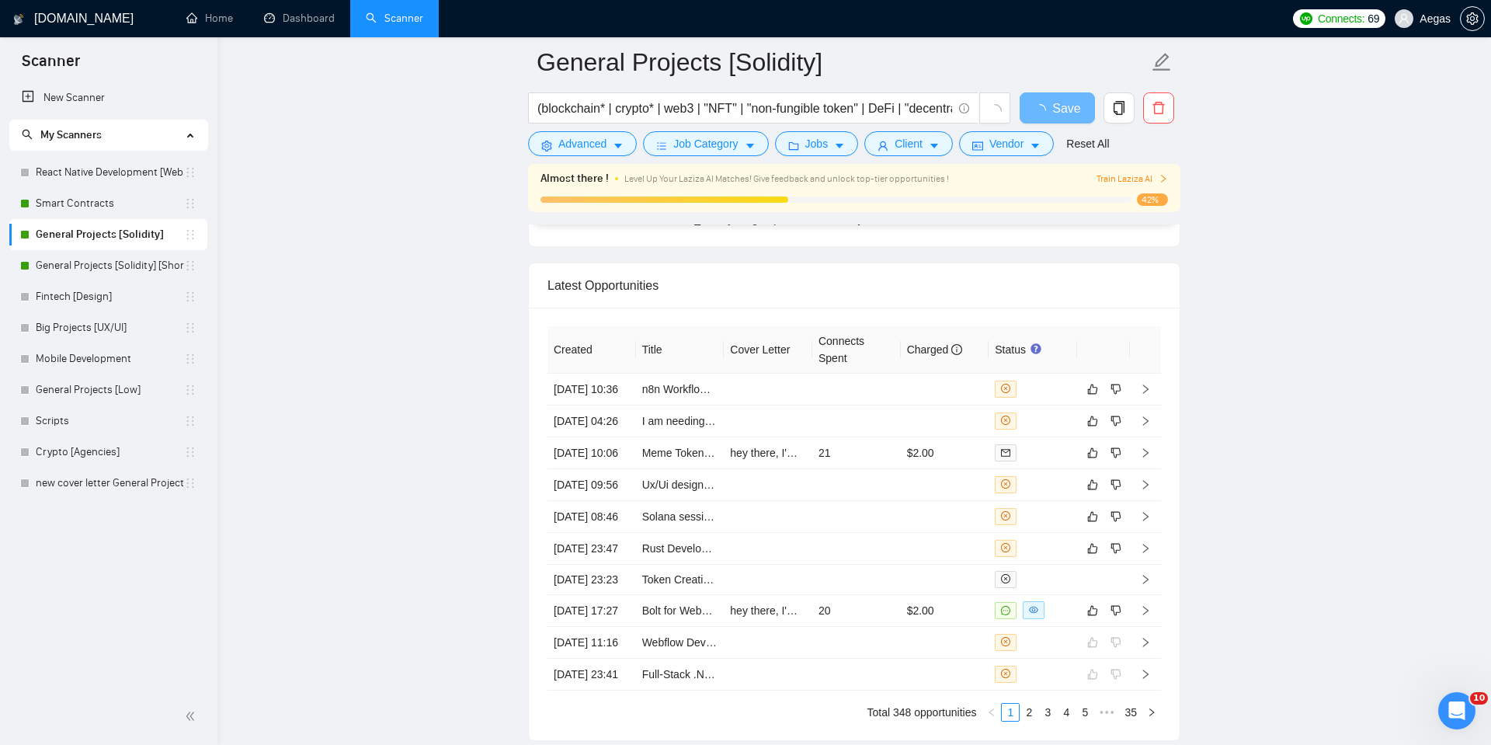
scroll to position [3934, 0]
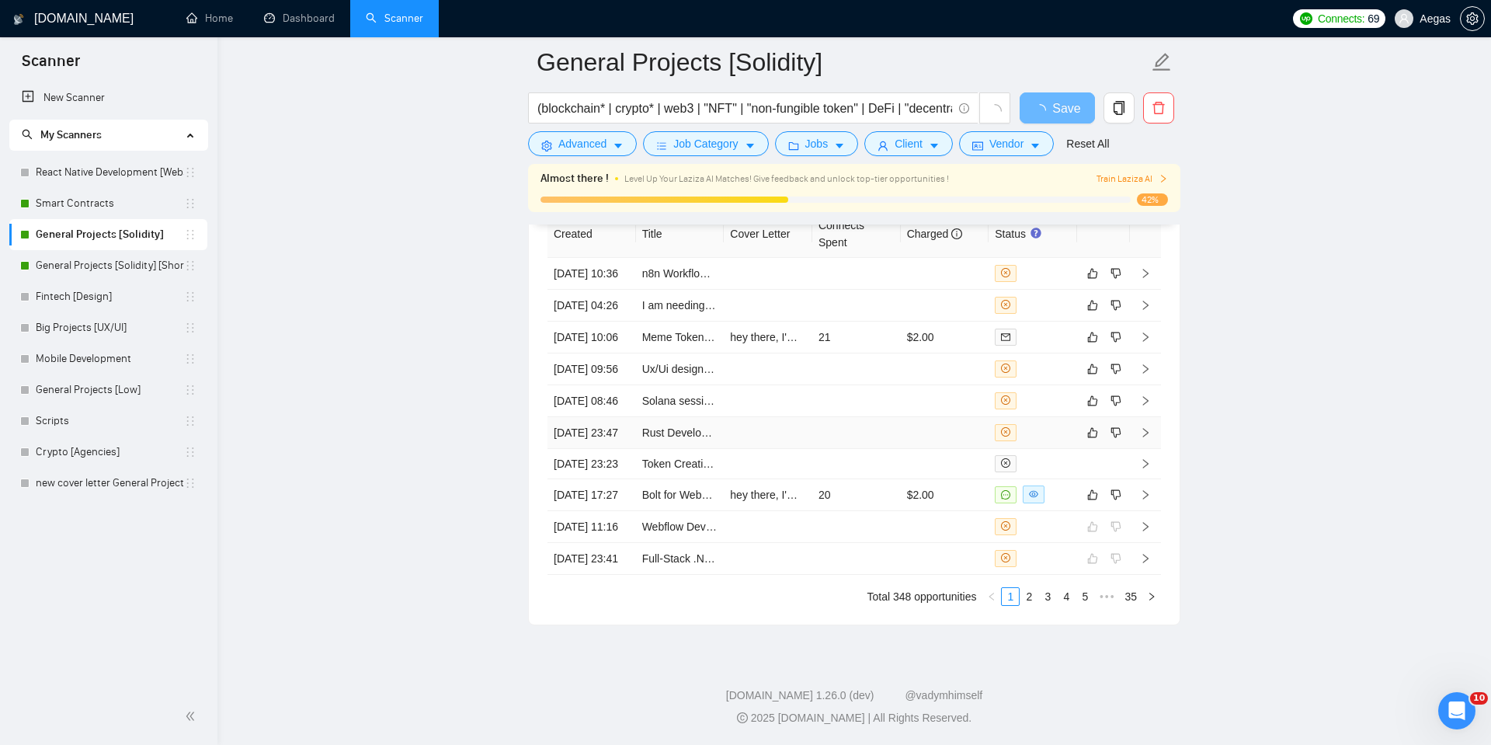
click at [1041, 523] on tbody "[DATE] 10:36 n8n Workflow Developer/Software engineer for Crypto Data Retrieval…" at bounding box center [855, 416] width 614 height 317
click at [1088, 439] on icon "like" at bounding box center [1092, 432] width 11 height 12
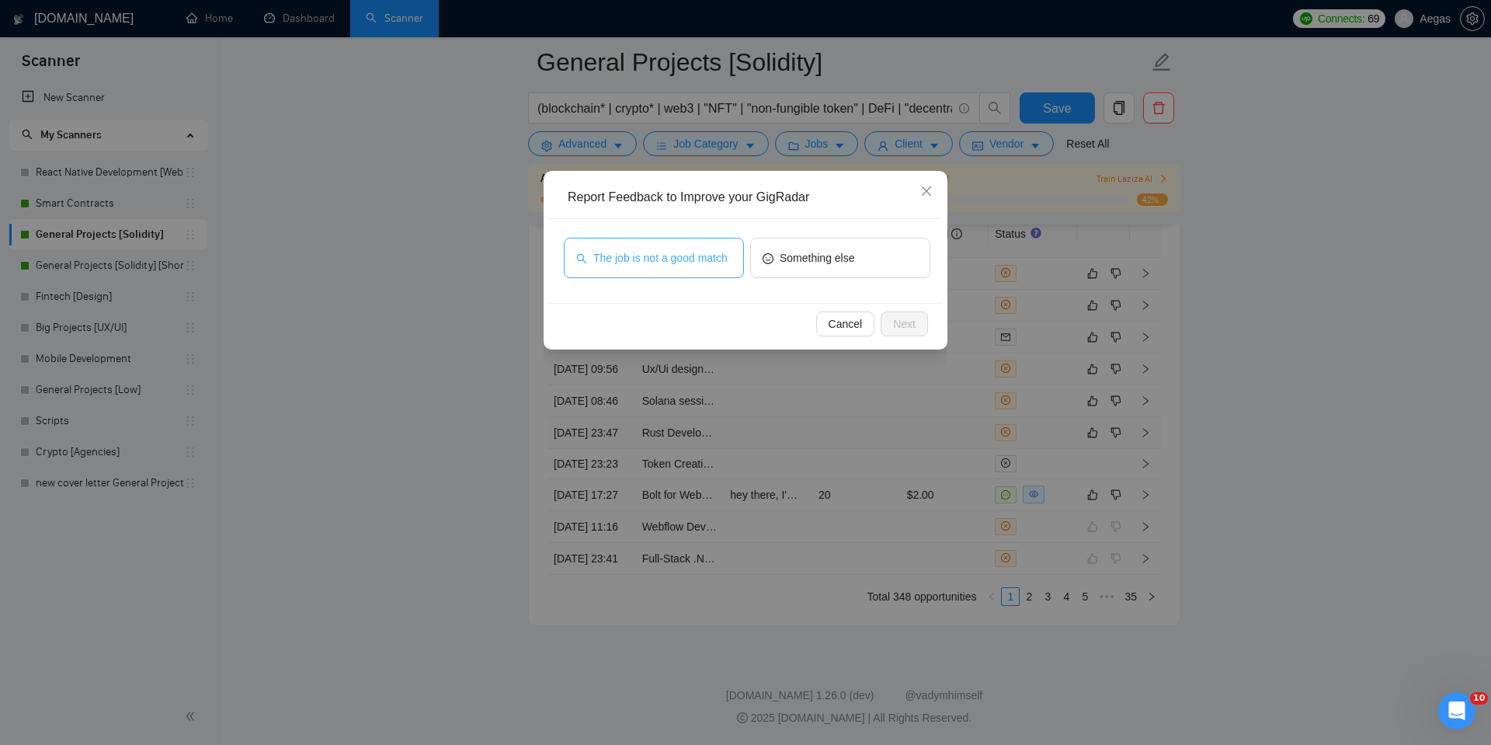
click at [726, 259] on span "The job is not a good match" at bounding box center [660, 257] width 134 height 17
click at [895, 322] on span "Next" at bounding box center [904, 323] width 23 height 17
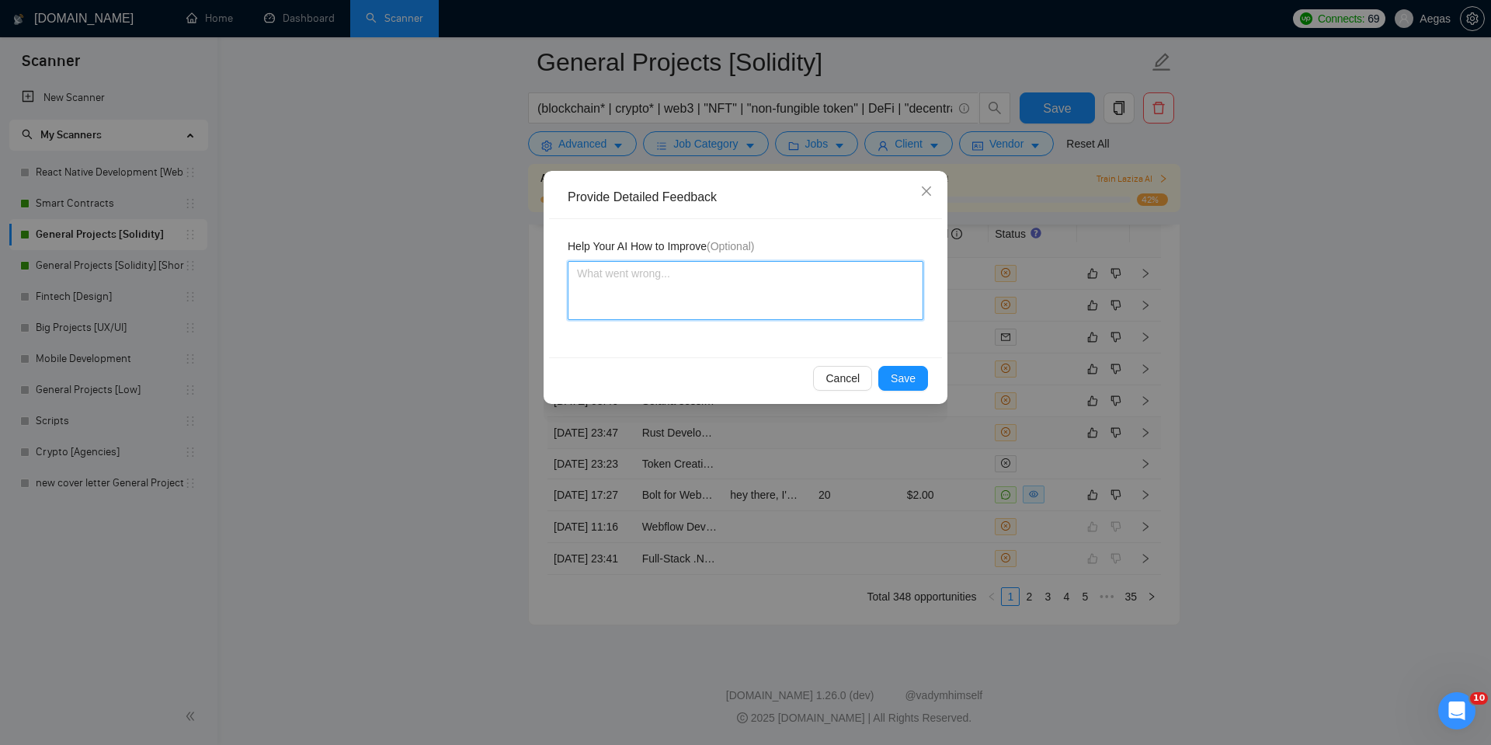
click at [778, 266] on textarea at bounding box center [746, 290] width 356 height 59
type textarea "I"
type textarea "I'"
type textarea "I'm"
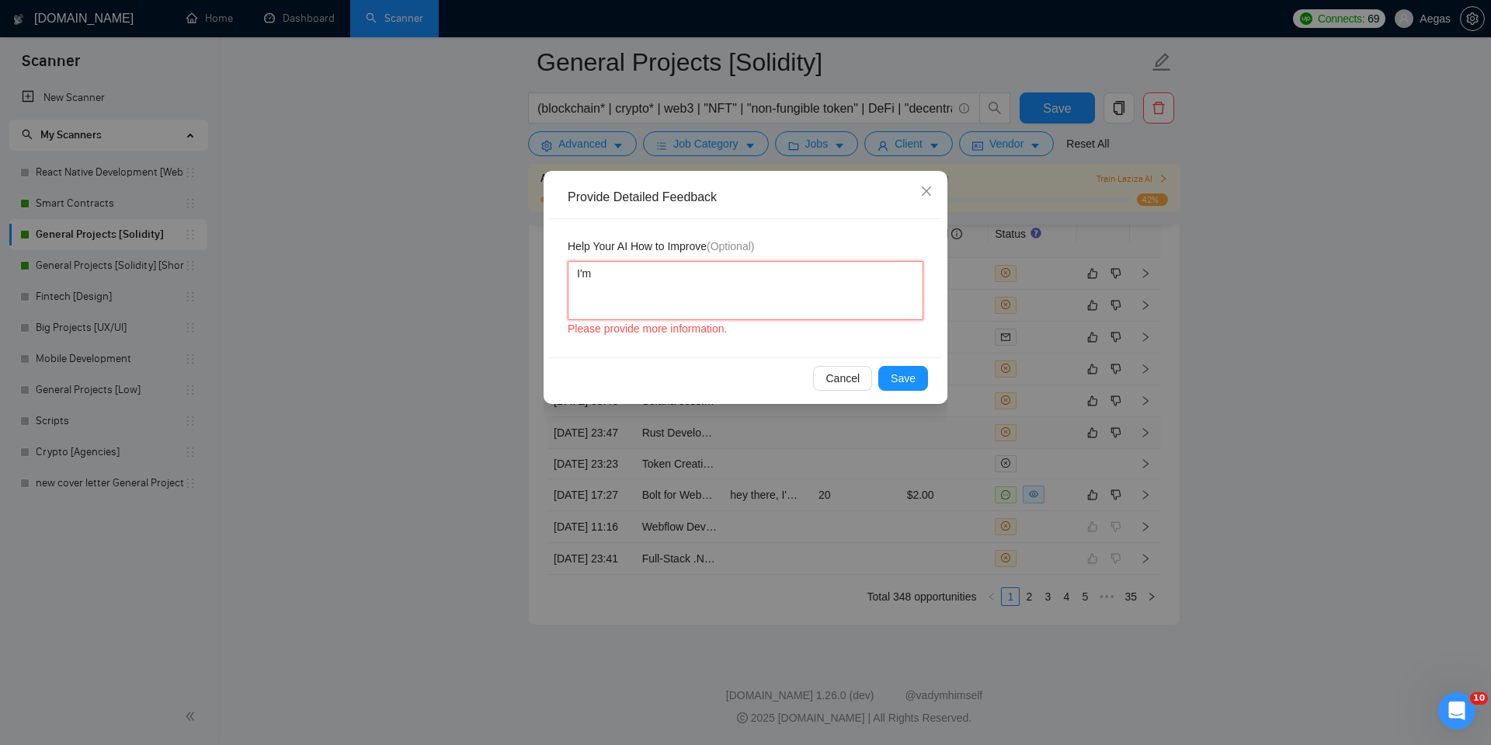
type textarea "I'm n"
type textarea "I'm no"
type textarea "I'm not"
type textarea "I'm not w"
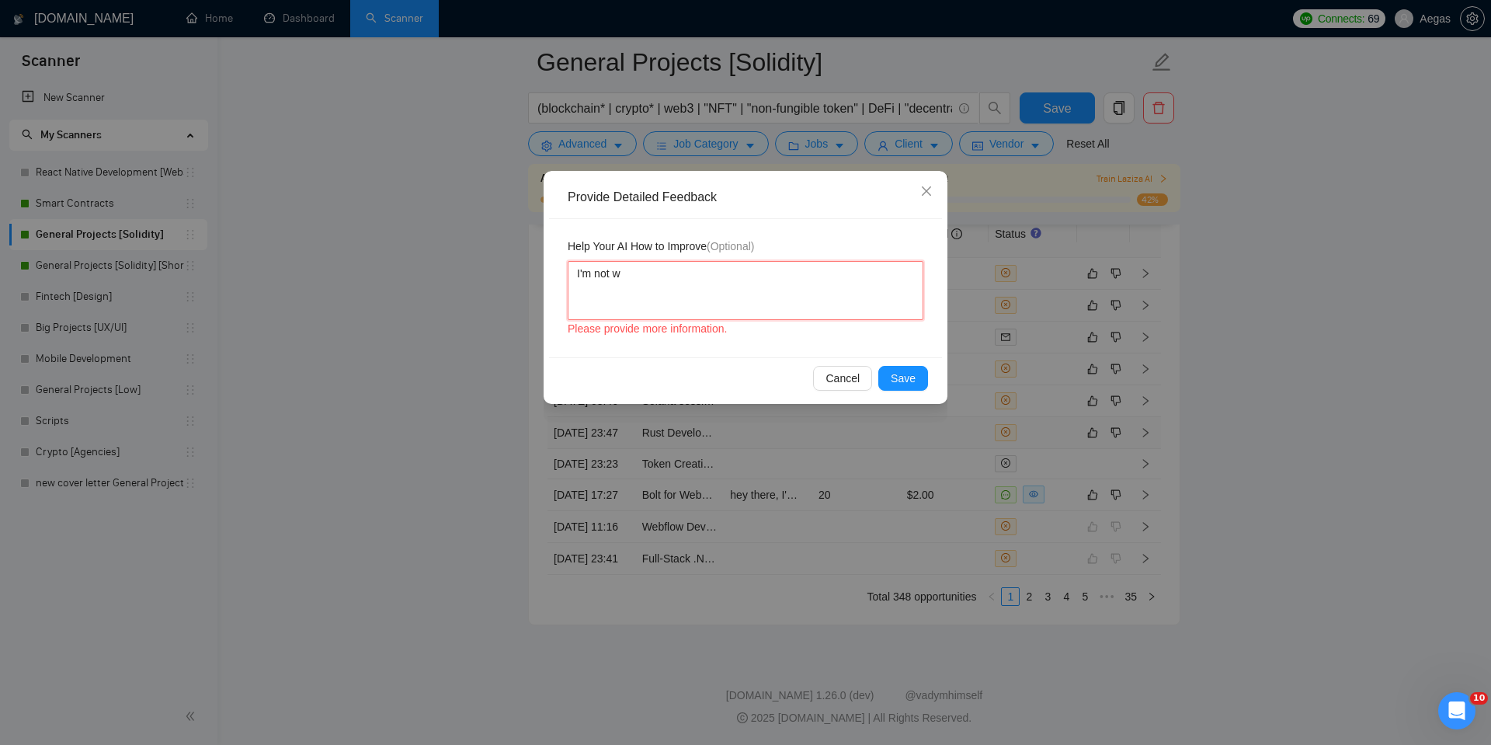
type textarea "I'm not wo"
type textarea "I'm not wor"
type textarea "I'm not work"
type textarea "I'm not worki"
type textarea "I'm not workin"
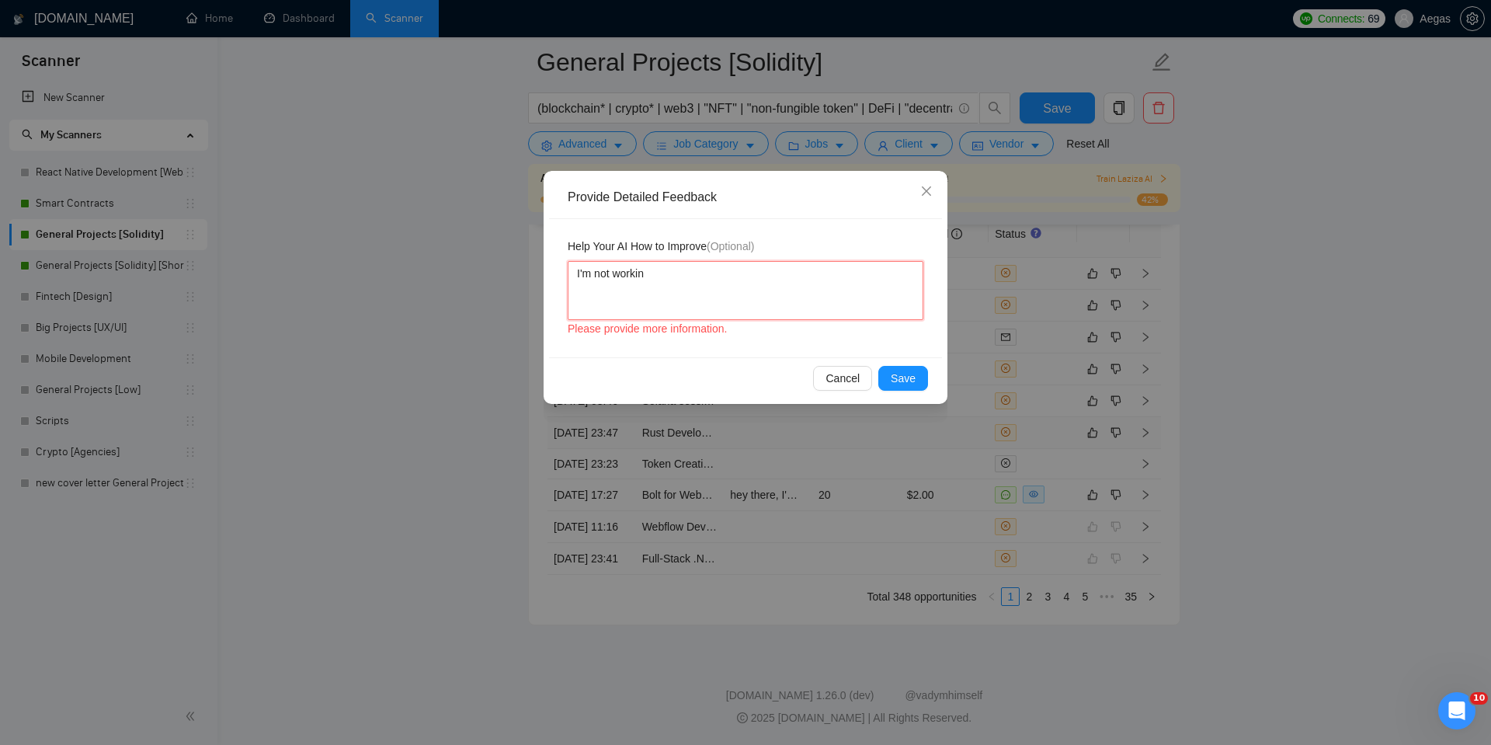
type textarea "I'm not working"
type textarea "I'm not working w"
type textarea "I'm not working wi"
type textarea "I'm not working wit"
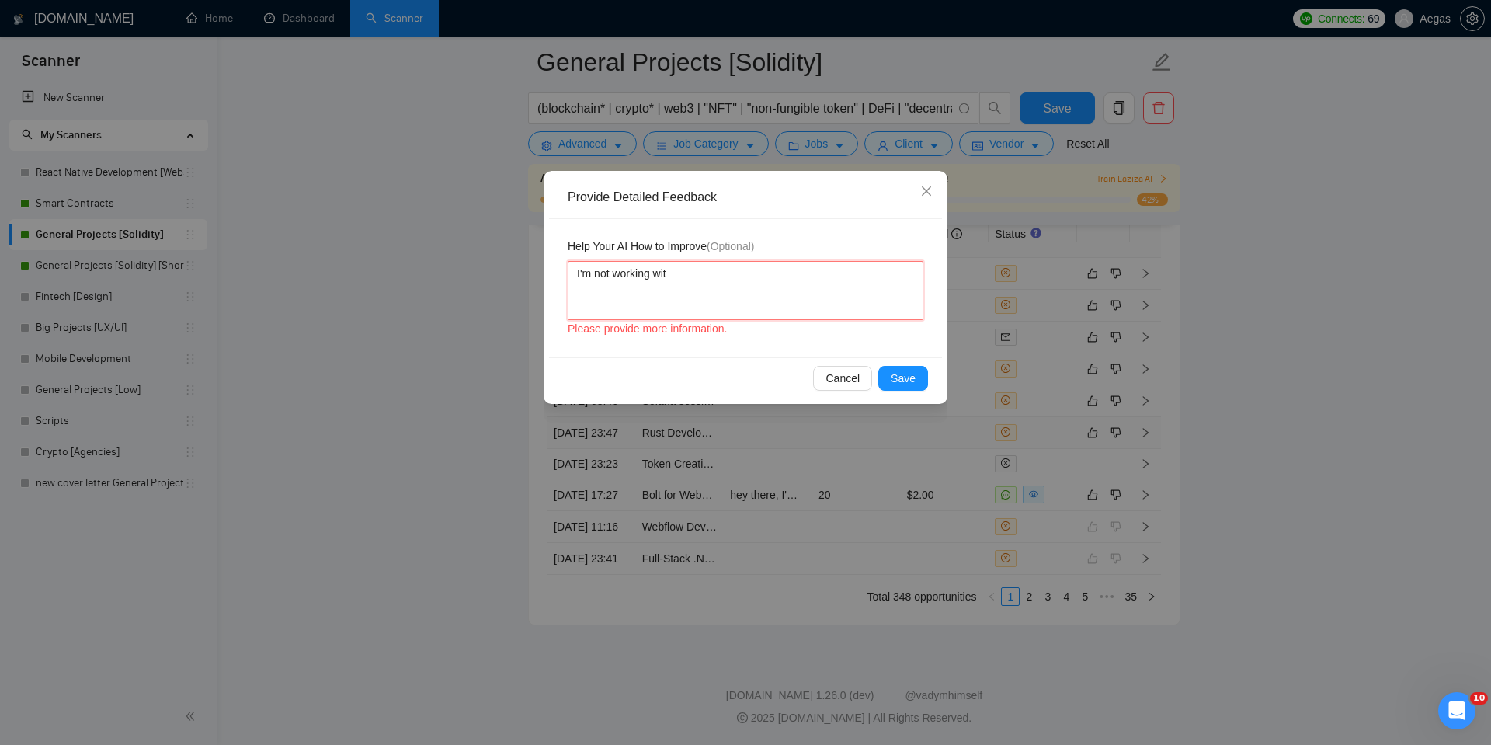
type textarea "I'm not working with"
type textarea "I'm not working with R"
type textarea "I'm not working with [PERSON_NAME]"
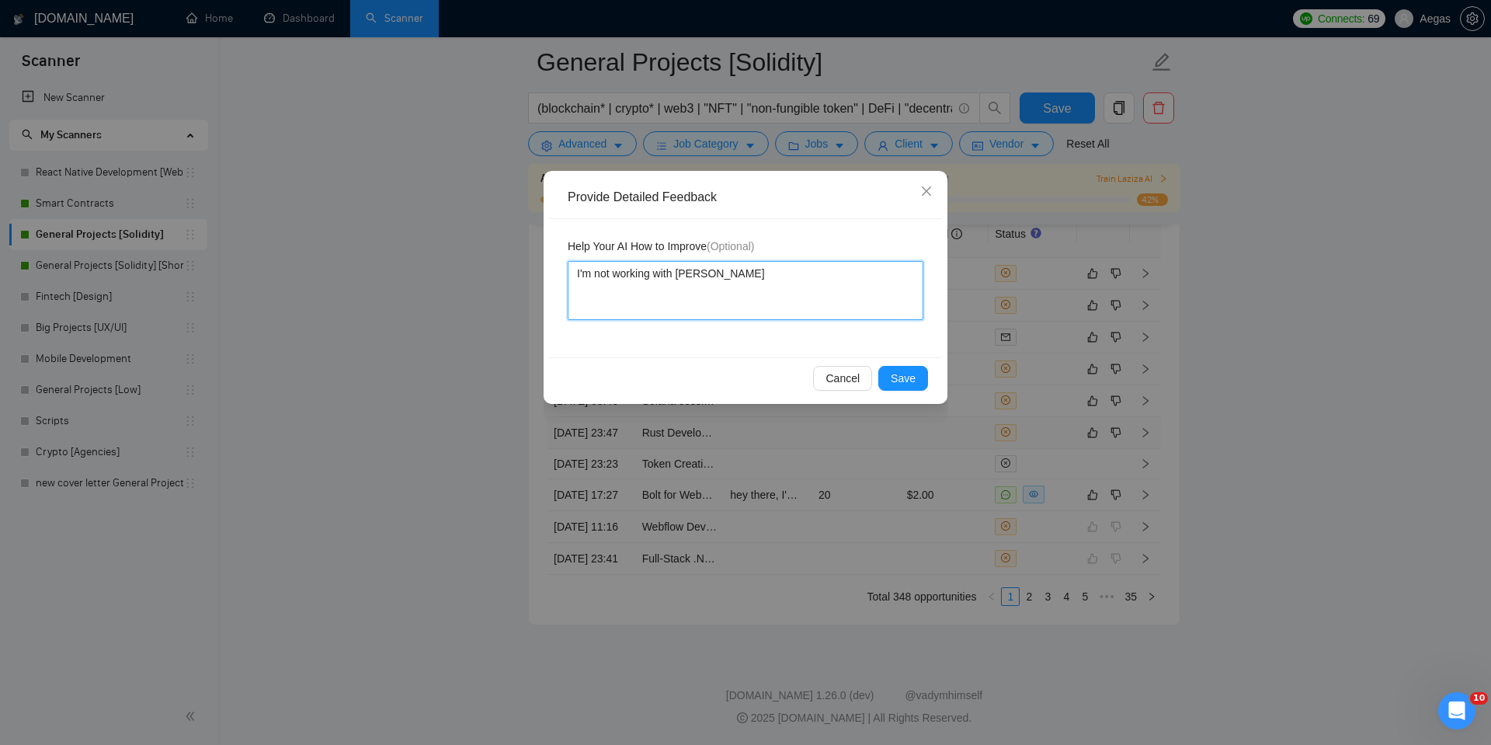
type textarea "I'm not working with [PERSON_NAME]"
click at [918, 378] on button "Save" at bounding box center [904, 378] width 50 height 25
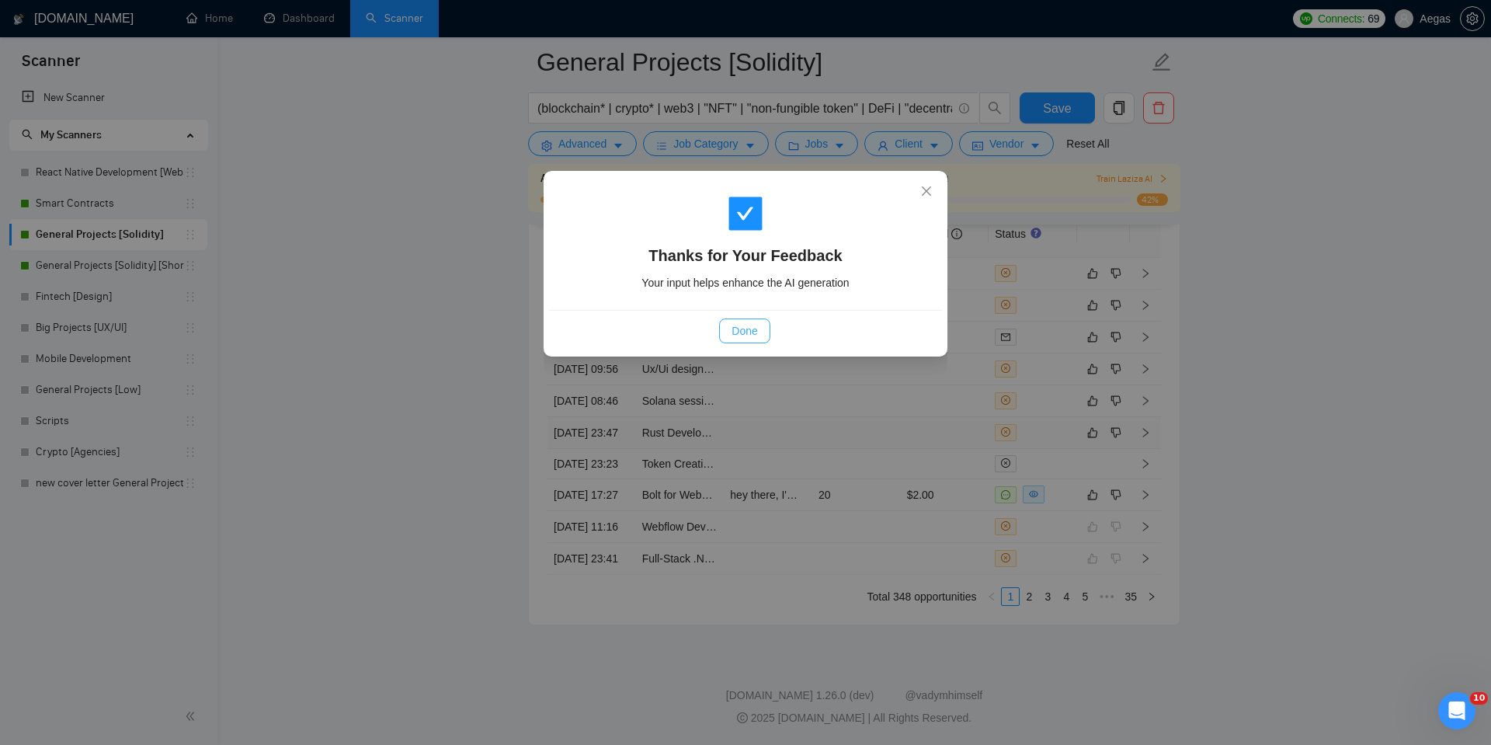
click at [753, 322] on span "Done" at bounding box center [745, 330] width 26 height 17
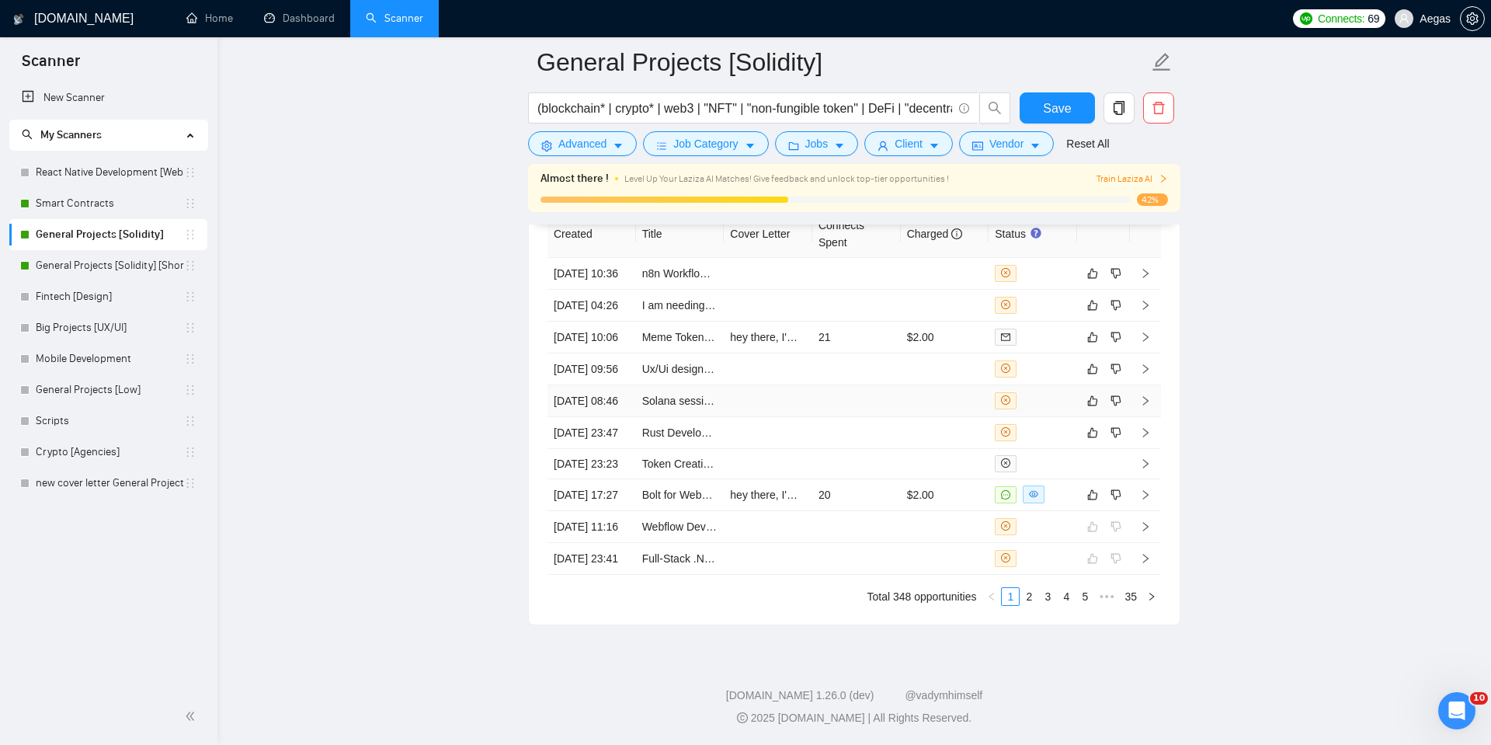
click at [1037, 400] on div at bounding box center [1033, 400] width 76 height 17
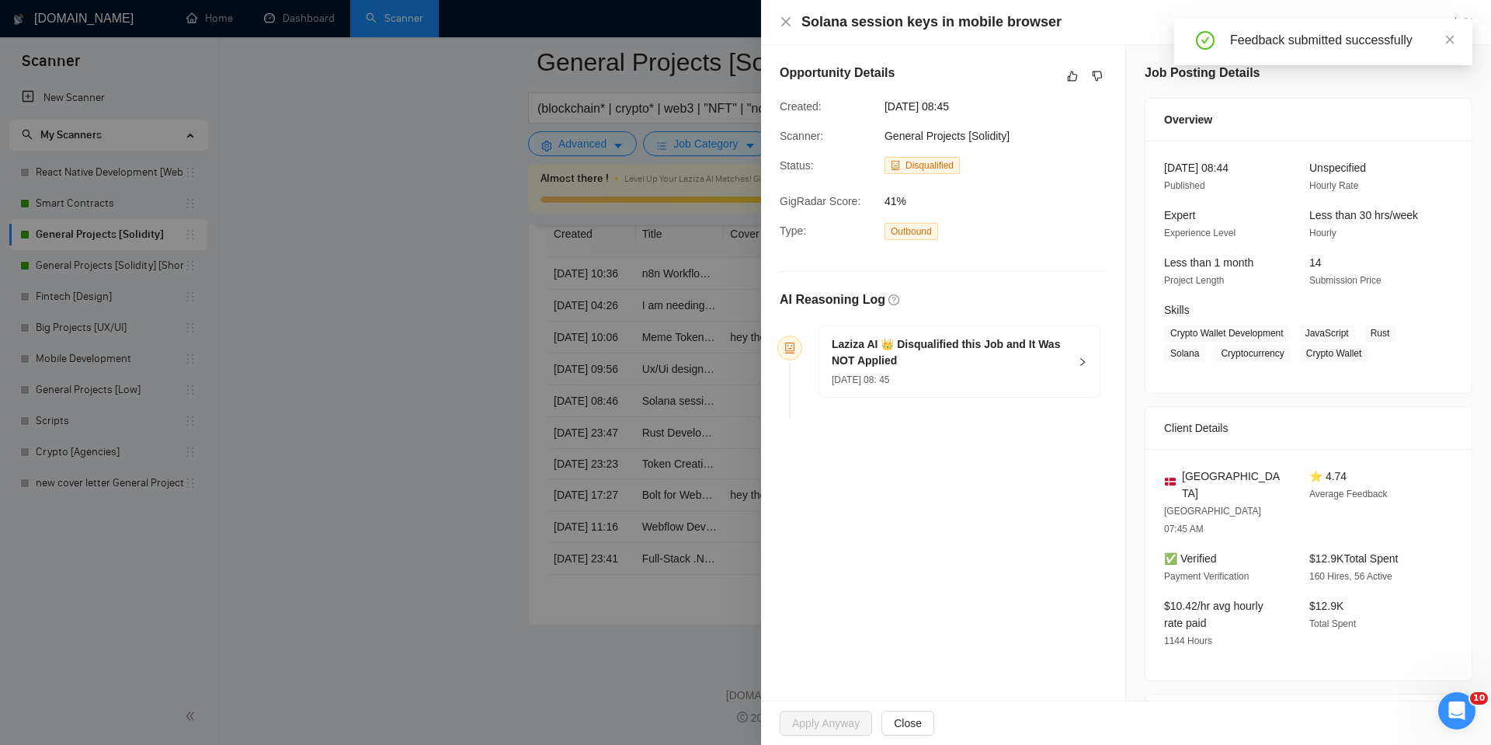
click at [1065, 363] on h5 "Laziza AI 👑 Disqualified this Job and It Was NOT Applied" at bounding box center [950, 352] width 237 height 33
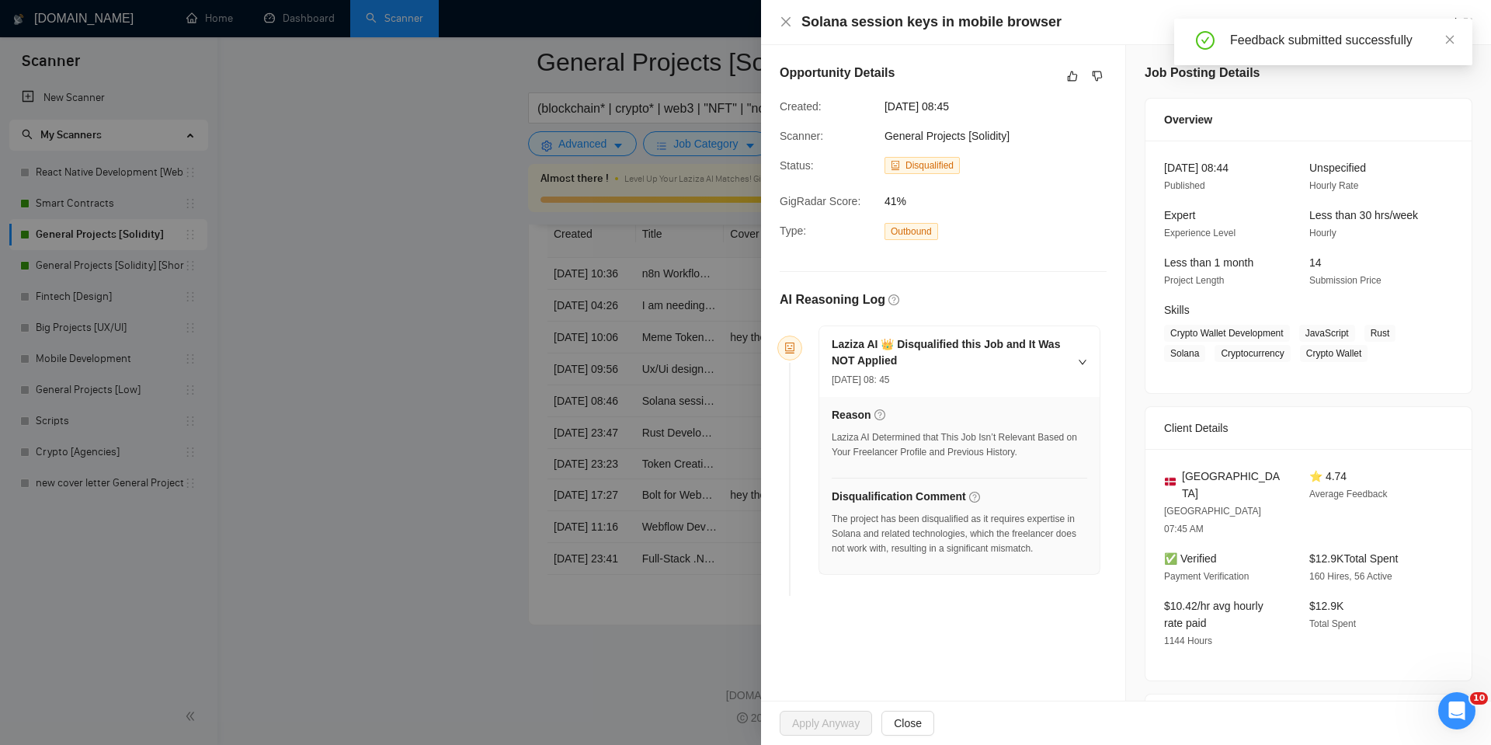
click at [737, 397] on div at bounding box center [745, 372] width 1491 height 745
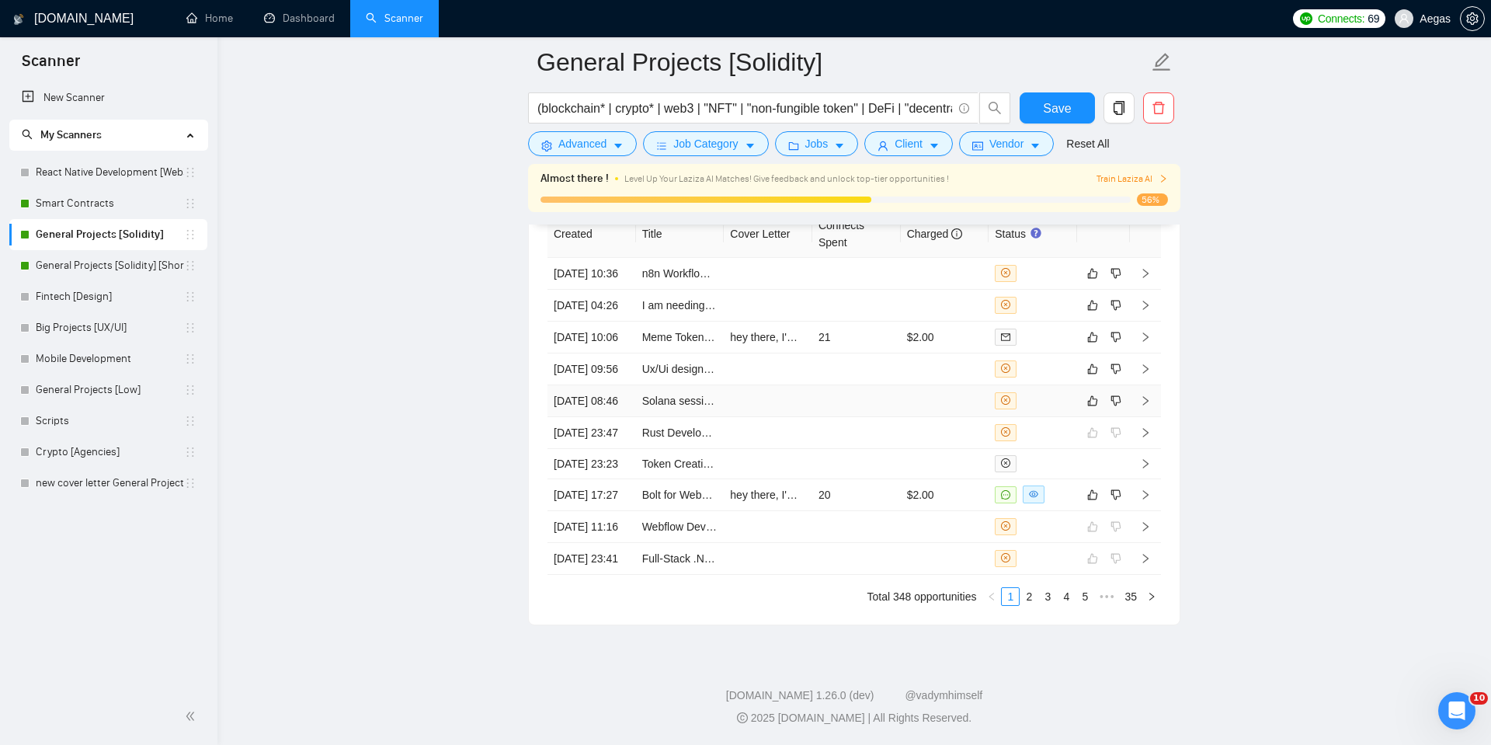
scroll to position [4156, 0]
click at [949, 348] on td "$2.00" at bounding box center [945, 338] width 89 height 32
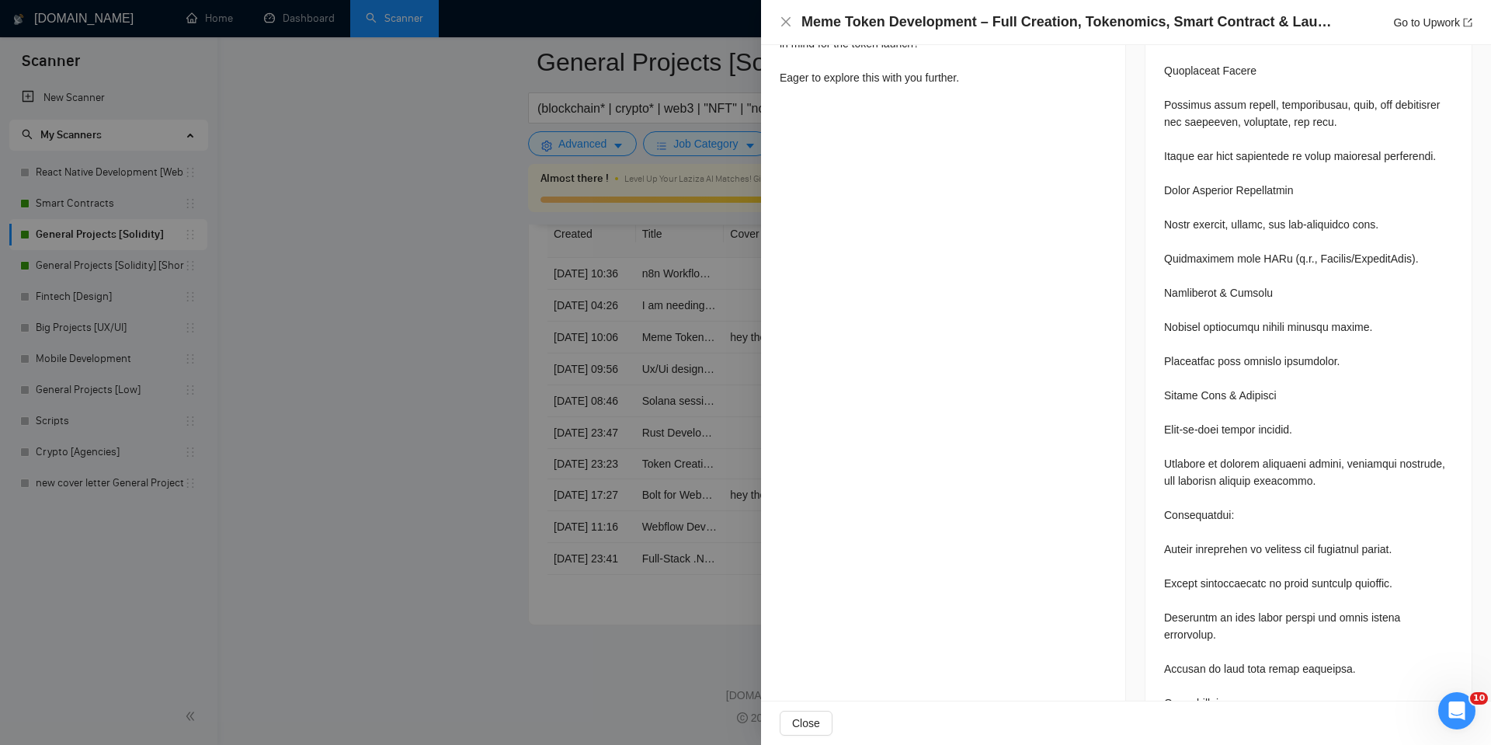
scroll to position [637, 0]
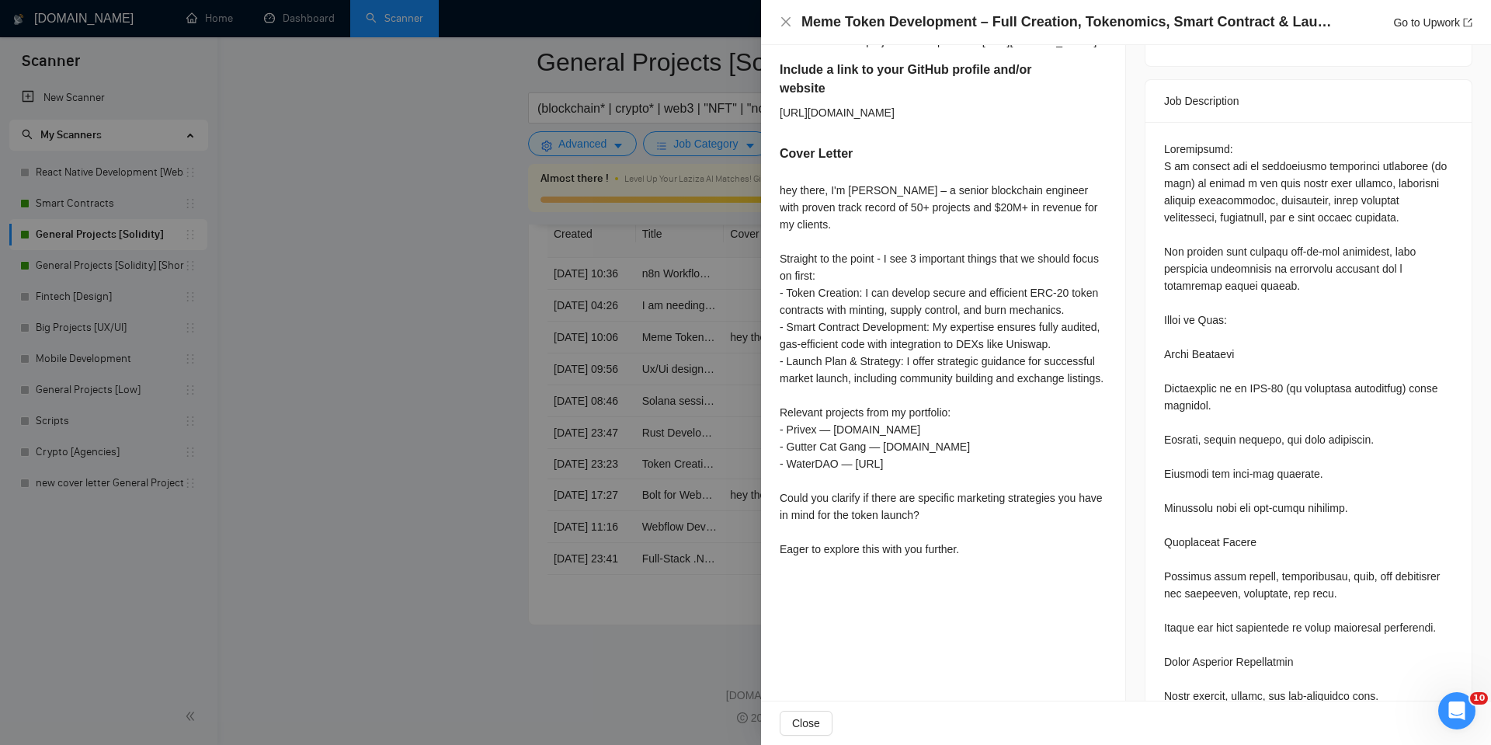
click at [665, 407] on div at bounding box center [745, 372] width 1491 height 745
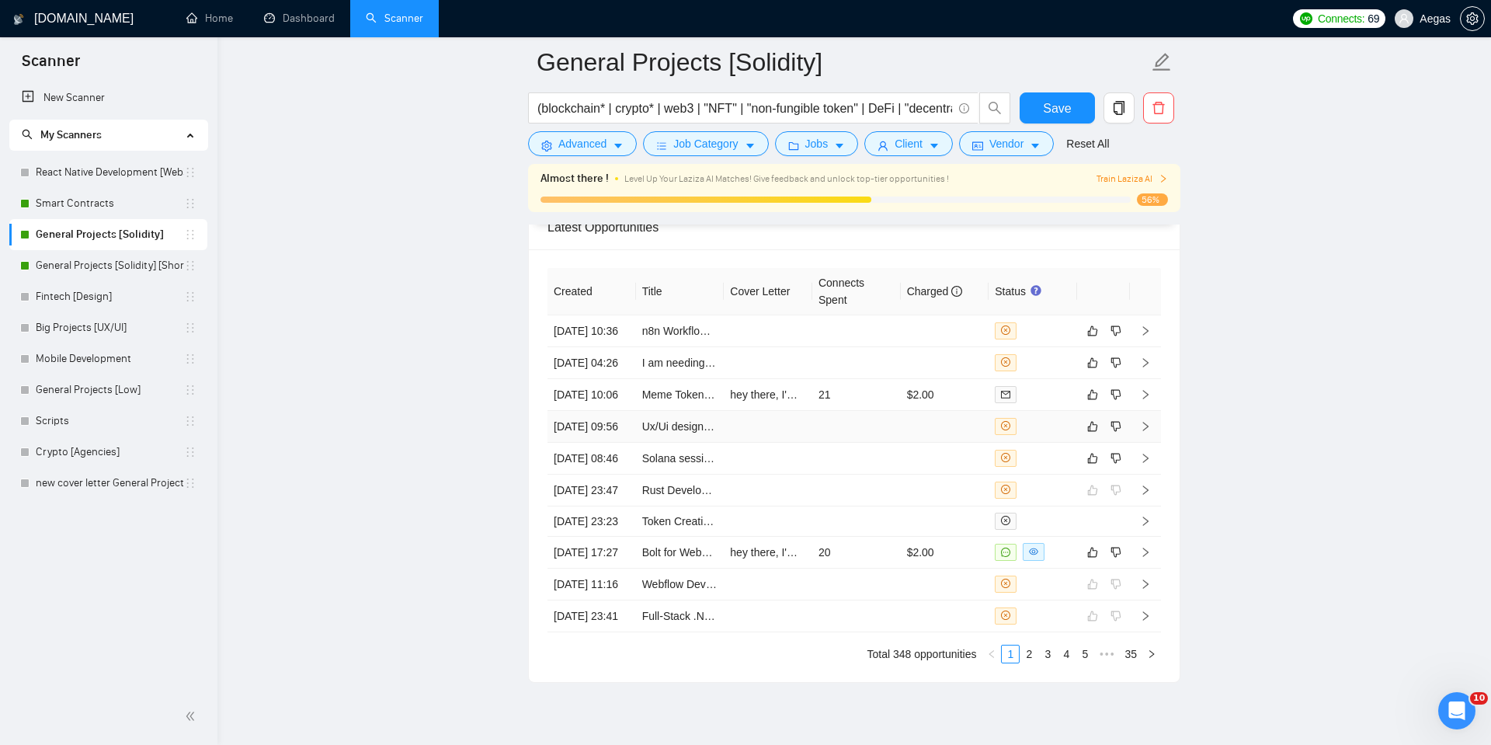
scroll to position [4042, 0]
click at [865, 348] on td at bounding box center [856, 332] width 89 height 32
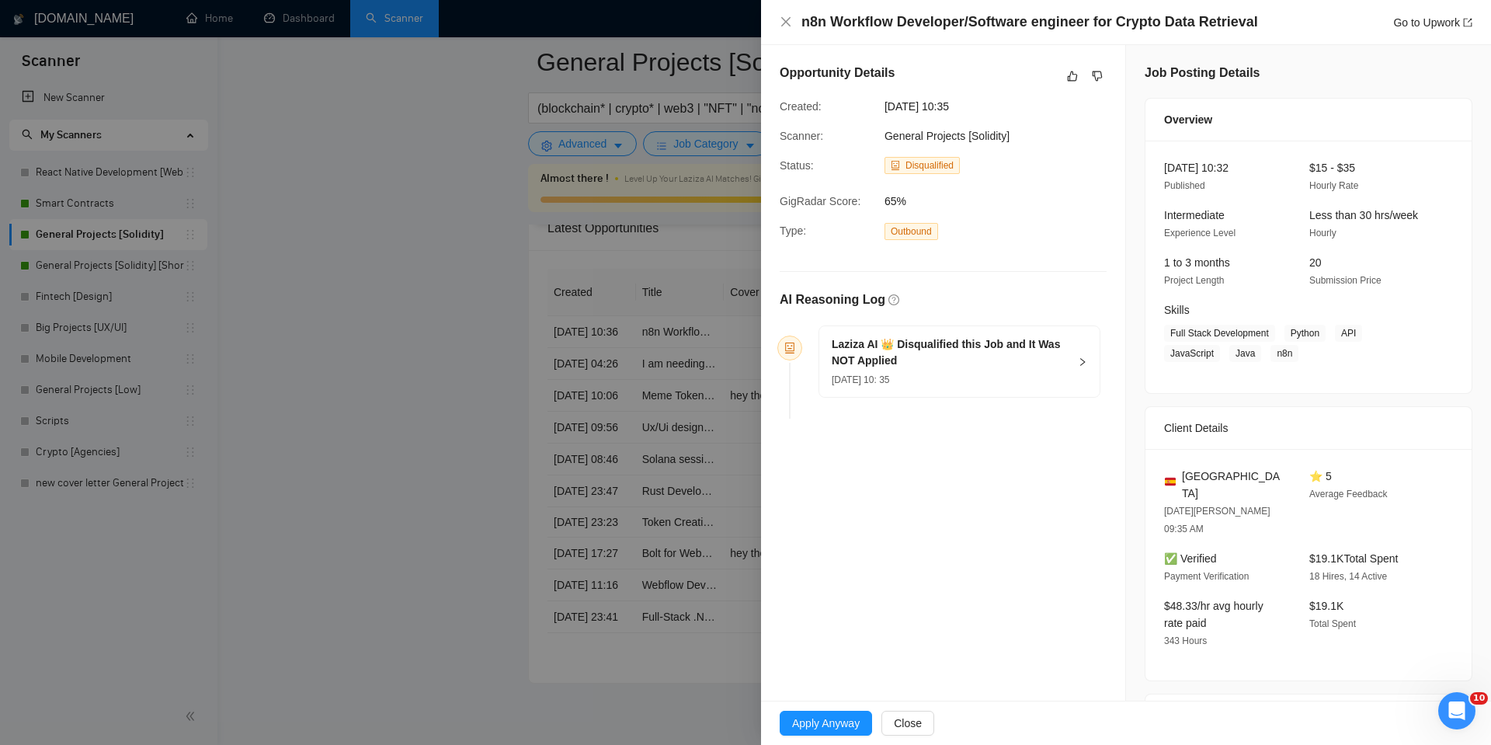
scroll to position [354, 0]
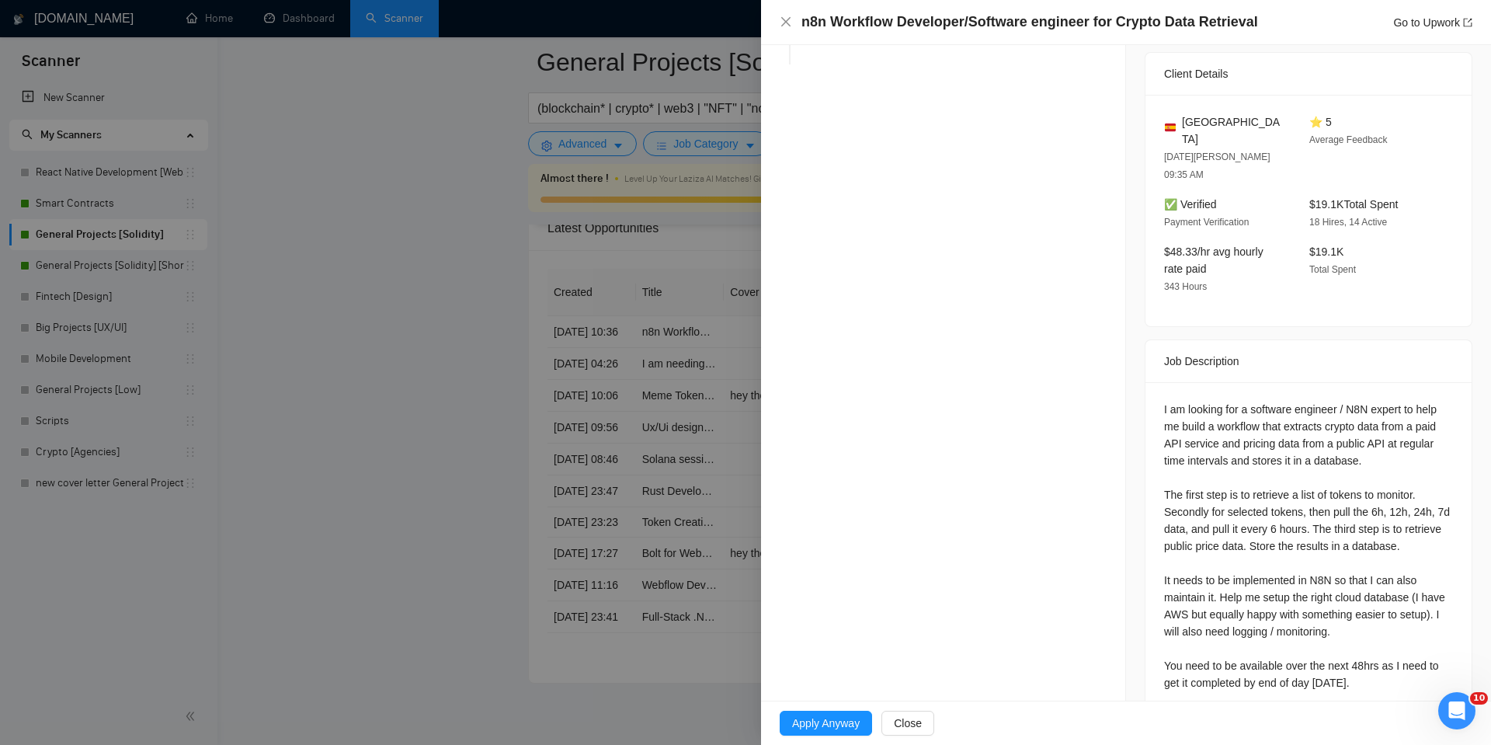
click at [568, 367] on div at bounding box center [745, 372] width 1491 height 745
